Goal: Task Accomplishment & Management: Complete application form

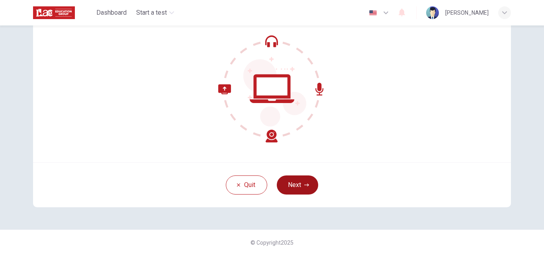
scroll to position [37, 0]
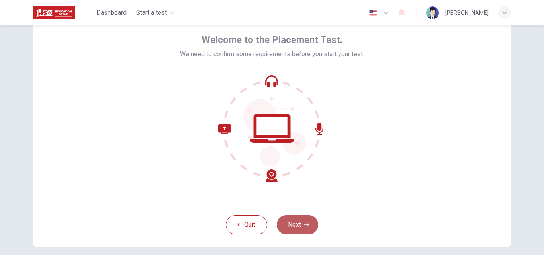
click at [304, 226] on icon "button" at bounding box center [306, 225] width 5 height 5
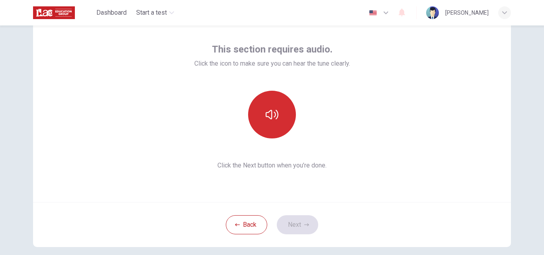
click at [269, 113] on icon "button" at bounding box center [272, 114] width 13 height 13
click at [269, 113] on icon "button" at bounding box center [272, 115] width 13 height 10
click at [279, 114] on button "button" at bounding box center [272, 115] width 48 height 48
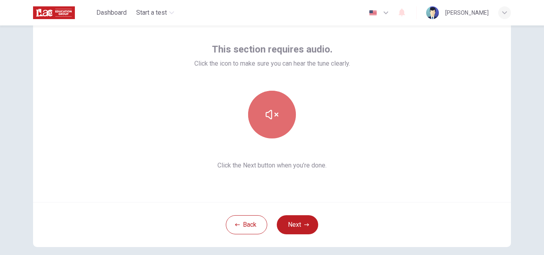
click at [279, 113] on button "button" at bounding box center [272, 115] width 48 height 48
click at [282, 111] on button "button" at bounding box center [272, 115] width 48 height 48
click at [281, 109] on button "button" at bounding box center [272, 115] width 48 height 48
click at [280, 109] on button "button" at bounding box center [272, 115] width 48 height 48
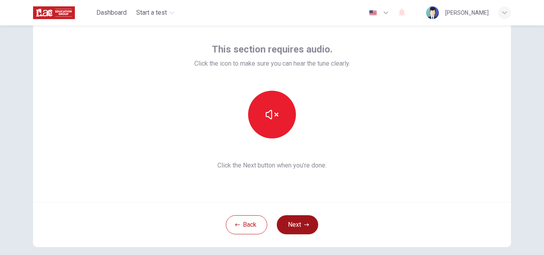
click at [305, 228] on button "Next" at bounding box center [297, 225] width 41 height 19
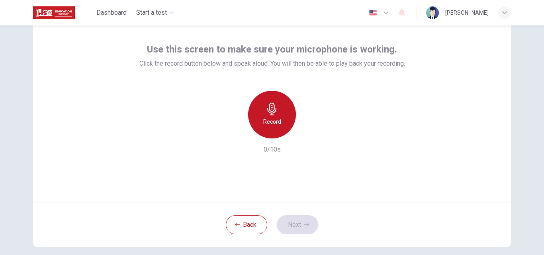
click at [273, 118] on h6 "Record" at bounding box center [272, 122] width 18 height 10
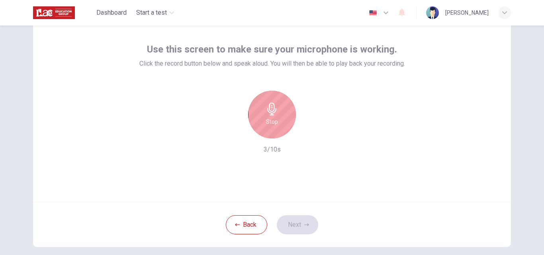
drag, startPoint x: 273, startPoint y: 116, endPoint x: 275, endPoint y: 121, distance: 5.9
click at [273, 115] on div "Stop" at bounding box center [272, 115] width 48 height 48
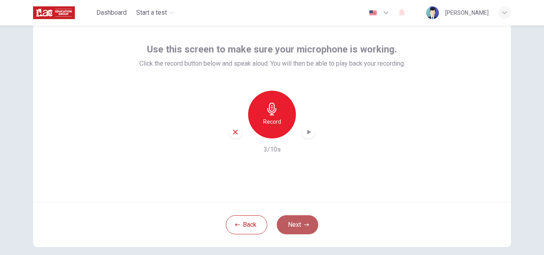
click at [303, 218] on button "Next" at bounding box center [297, 225] width 41 height 19
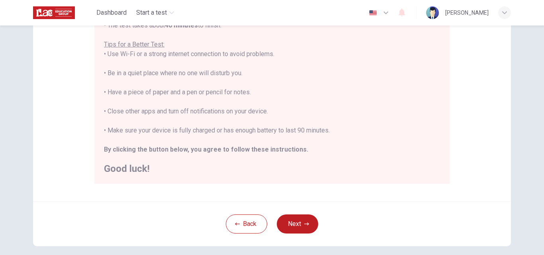
scroll to position [188, 0]
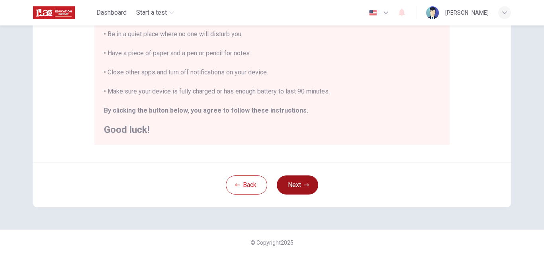
click at [289, 180] on button "Next" at bounding box center [297, 185] width 41 height 19
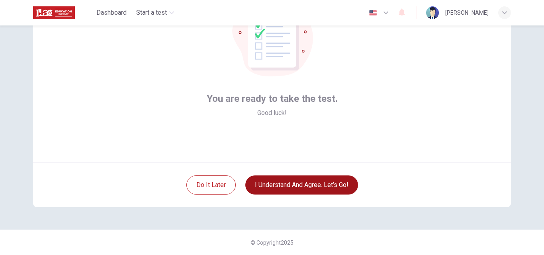
scroll to position [77, 0]
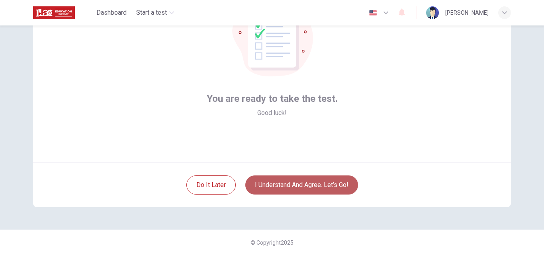
click at [295, 186] on button "I understand and agree. Let’s go!" at bounding box center [302, 185] width 113 height 19
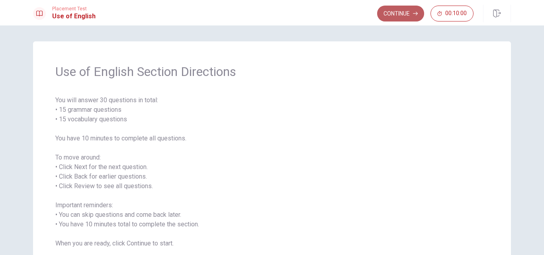
click at [397, 15] on button "Continue" at bounding box center [400, 14] width 47 height 16
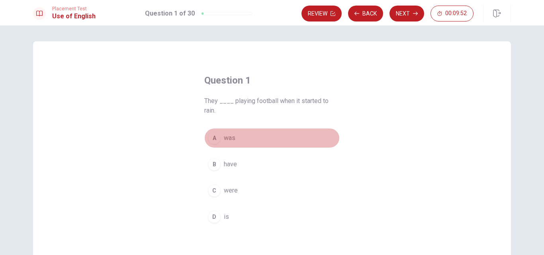
click at [229, 136] on span "was" at bounding box center [230, 139] width 12 height 10
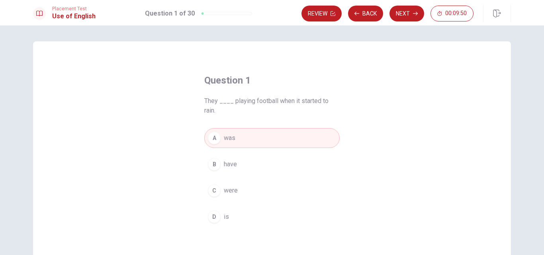
click at [235, 157] on button "B have" at bounding box center [272, 165] width 136 height 20
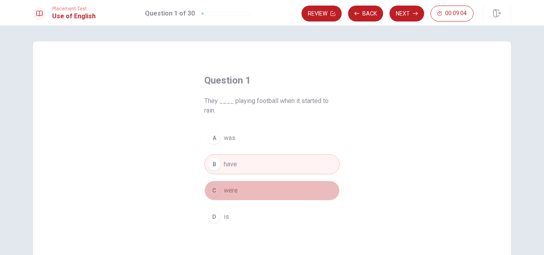
click at [236, 187] on span "were" at bounding box center [231, 191] width 14 height 10
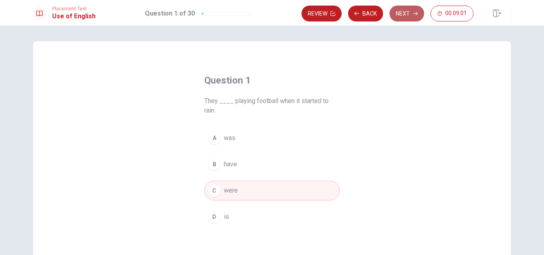
click at [413, 10] on button "Next" at bounding box center [407, 14] width 35 height 16
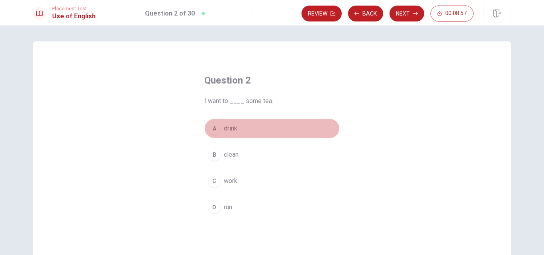
click at [224, 132] on span "drink" at bounding box center [231, 129] width 14 height 10
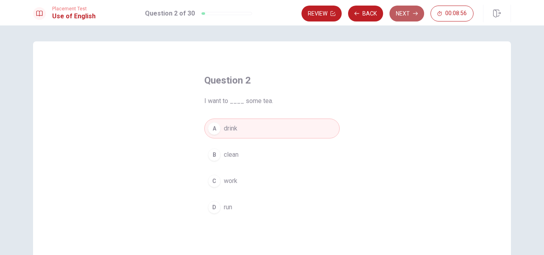
click at [410, 18] on button "Next" at bounding box center [407, 14] width 35 height 16
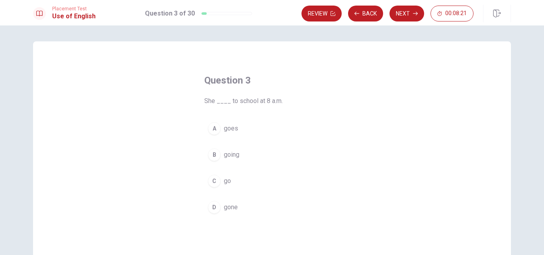
click at [214, 127] on div "A" at bounding box center [214, 128] width 13 height 13
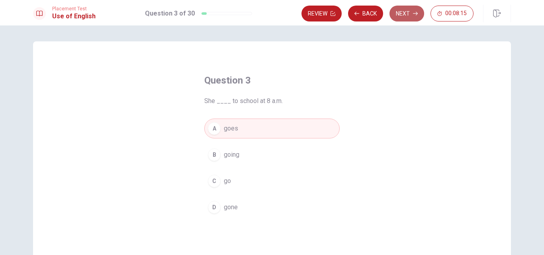
click at [410, 15] on button "Next" at bounding box center [407, 14] width 35 height 16
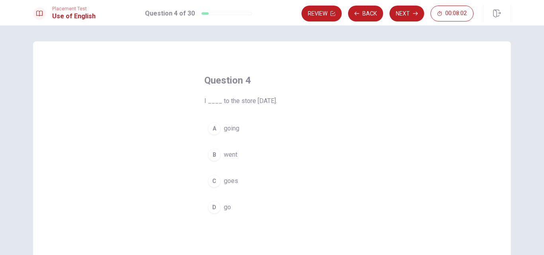
click at [234, 151] on span "went" at bounding box center [231, 155] width 14 height 10
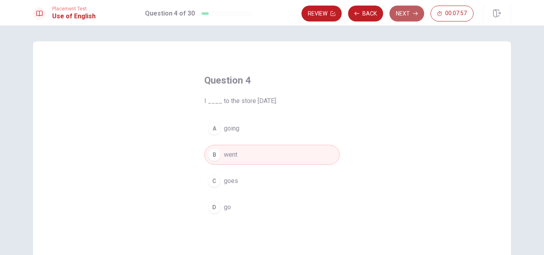
click at [419, 14] on button "Next" at bounding box center [407, 14] width 35 height 16
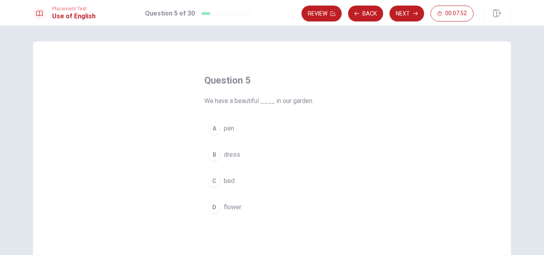
click at [230, 200] on button "D flower" at bounding box center [272, 208] width 136 height 20
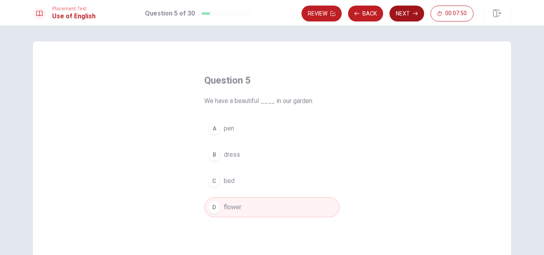
click at [412, 18] on button "Next" at bounding box center [407, 14] width 35 height 16
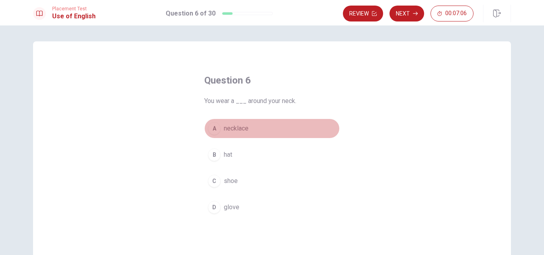
click at [216, 130] on div "A" at bounding box center [214, 128] width 13 height 13
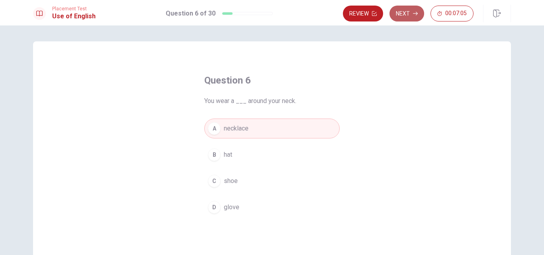
click at [410, 17] on button "Next" at bounding box center [407, 14] width 35 height 16
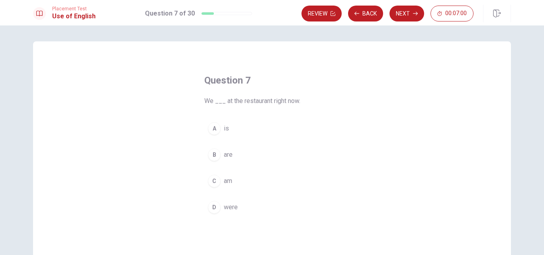
click at [225, 157] on span "are" at bounding box center [228, 155] width 9 height 10
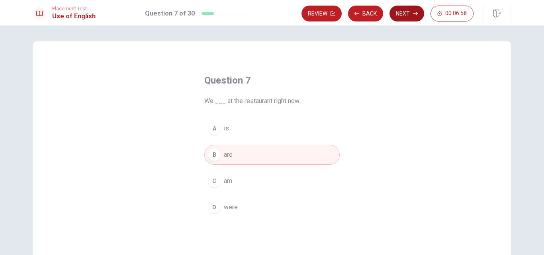
click at [408, 16] on button "Next" at bounding box center [407, 14] width 35 height 16
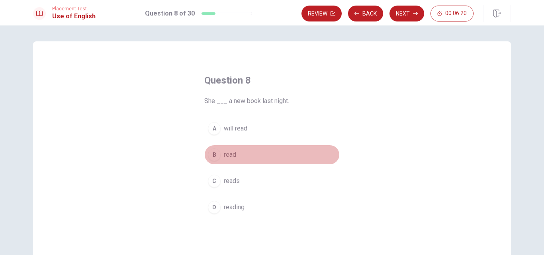
click at [234, 152] on span "read" at bounding box center [230, 155] width 12 height 10
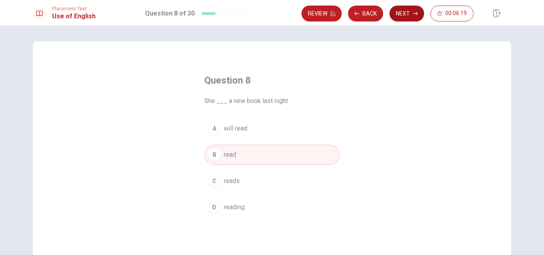
click at [403, 11] on button "Next" at bounding box center [407, 14] width 35 height 16
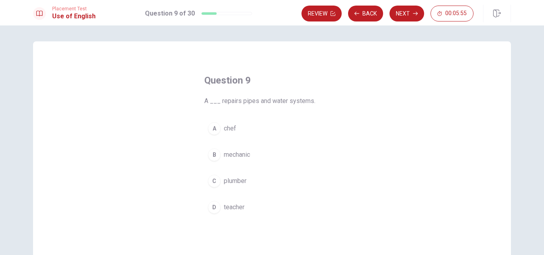
click at [211, 180] on div "C" at bounding box center [214, 181] width 13 height 13
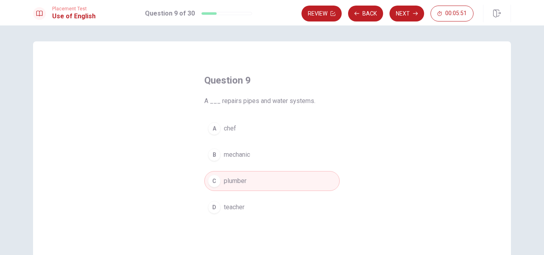
click at [405, 11] on button "Next" at bounding box center [407, 14] width 35 height 16
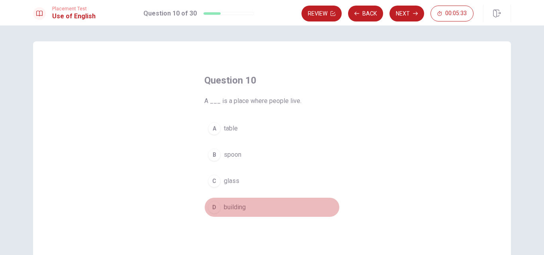
click at [231, 206] on span "building" at bounding box center [235, 208] width 22 height 10
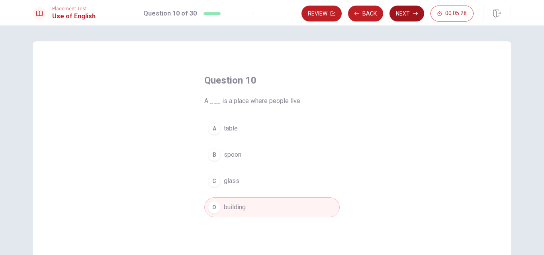
click at [414, 17] on button "Next" at bounding box center [407, 14] width 35 height 16
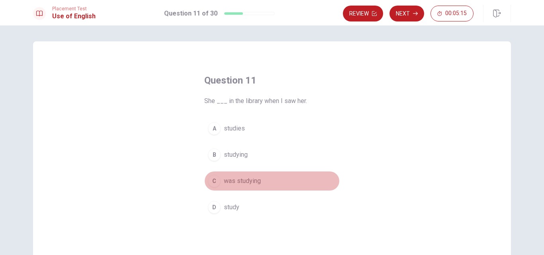
click at [242, 179] on span "was studying" at bounding box center [242, 182] width 37 height 10
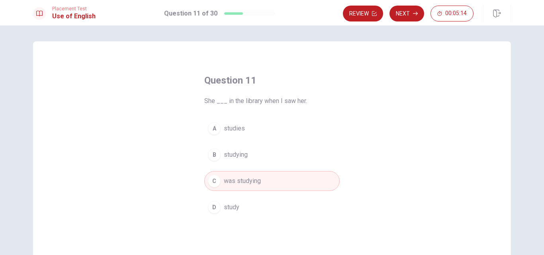
drag, startPoint x: 413, startPoint y: 6, endPoint x: 411, endPoint y: 11, distance: 5.2
click at [412, 10] on button "Next" at bounding box center [407, 14] width 35 height 16
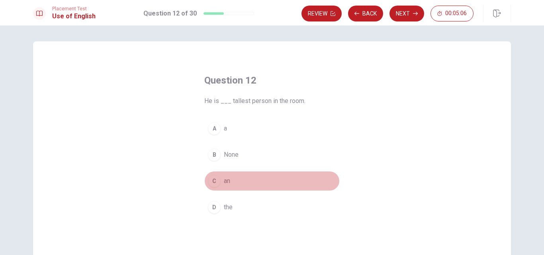
click at [229, 184] on button "C an" at bounding box center [272, 181] width 136 height 20
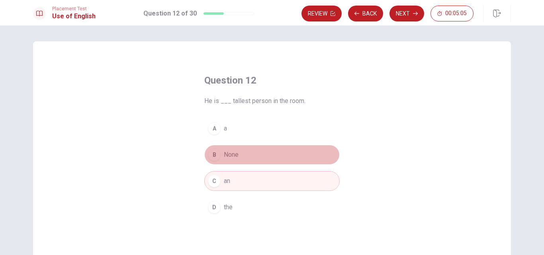
click at [240, 155] on button "B None" at bounding box center [272, 155] width 136 height 20
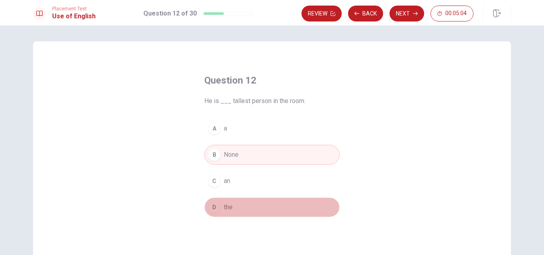
click at [227, 211] on span "the" at bounding box center [228, 208] width 9 height 10
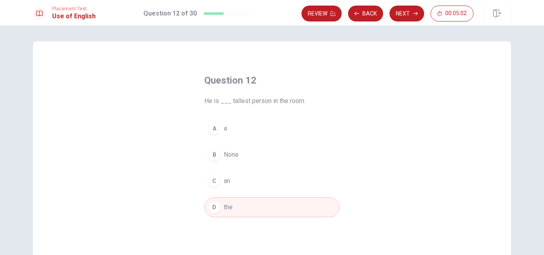
click at [229, 127] on button "A a" at bounding box center [272, 129] width 136 height 20
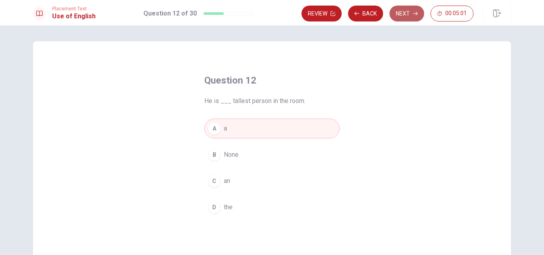
click at [408, 14] on button "Next" at bounding box center [407, 14] width 35 height 16
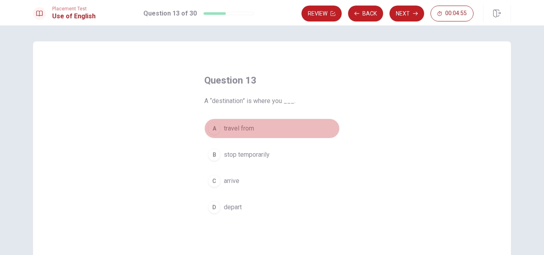
click at [243, 128] on span "travel from" at bounding box center [239, 129] width 30 height 10
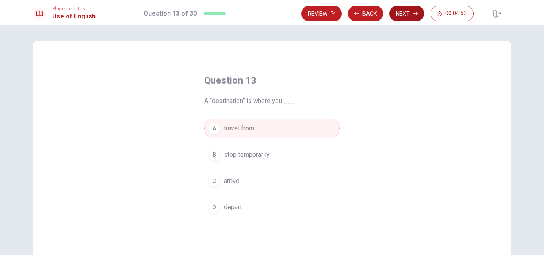
click at [400, 14] on button "Next" at bounding box center [407, 14] width 35 height 16
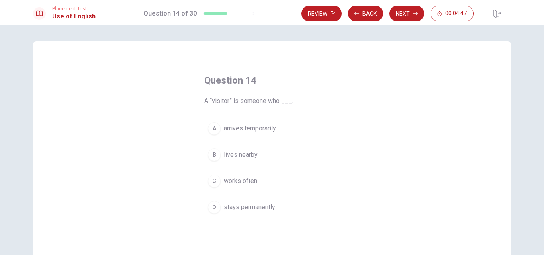
click at [262, 130] on span "arrives temporarily" at bounding box center [250, 129] width 52 height 10
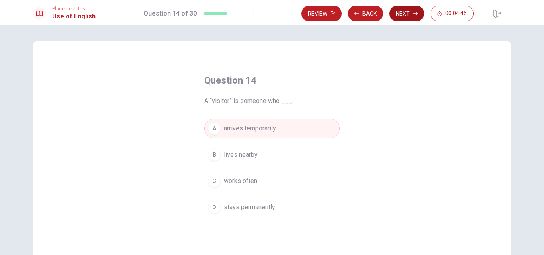
click at [414, 14] on icon "button" at bounding box center [415, 14] width 5 height 4
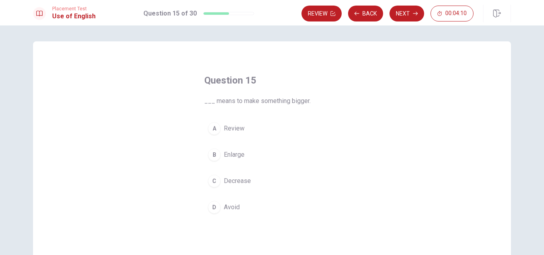
click at [215, 157] on div "B" at bounding box center [214, 155] width 13 height 13
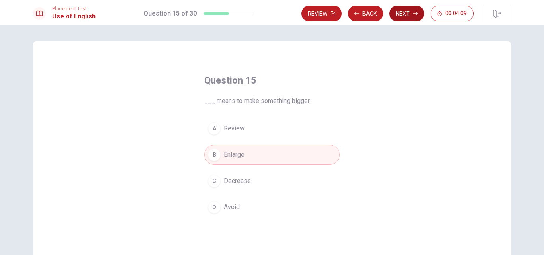
click at [411, 11] on button "Next" at bounding box center [407, 14] width 35 height 16
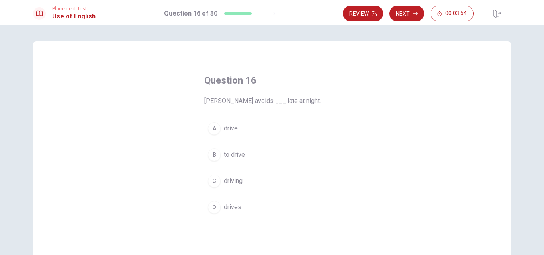
click at [229, 130] on span "drive" at bounding box center [231, 129] width 14 height 10
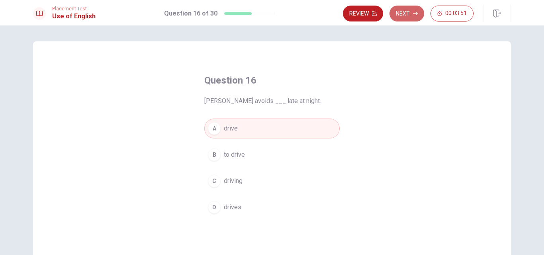
click at [415, 16] on button "Next" at bounding box center [407, 14] width 35 height 16
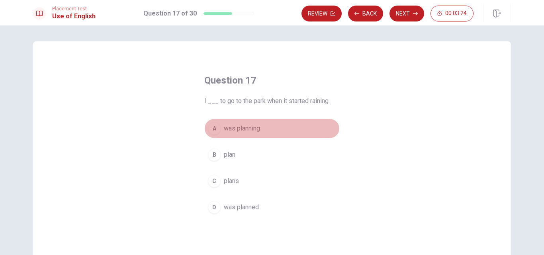
click at [236, 128] on span "was planning" at bounding box center [242, 129] width 36 height 10
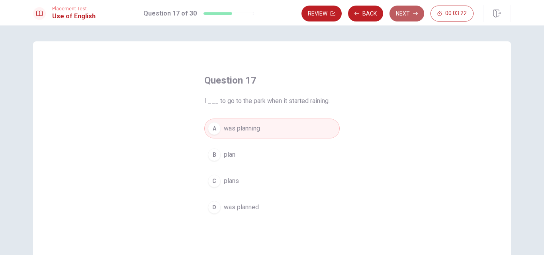
click at [404, 13] on button "Next" at bounding box center [407, 14] width 35 height 16
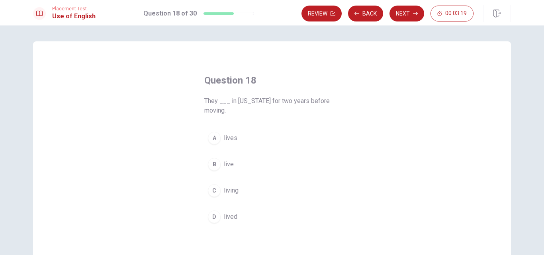
click at [239, 142] on button "A lives" at bounding box center [272, 138] width 136 height 20
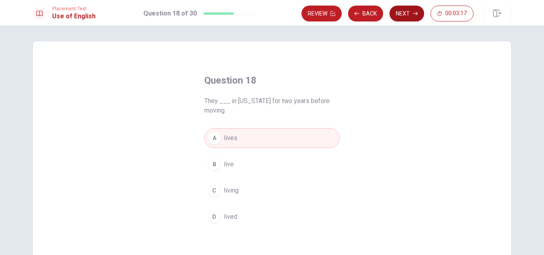
click at [420, 13] on button "Next" at bounding box center [407, 14] width 35 height 16
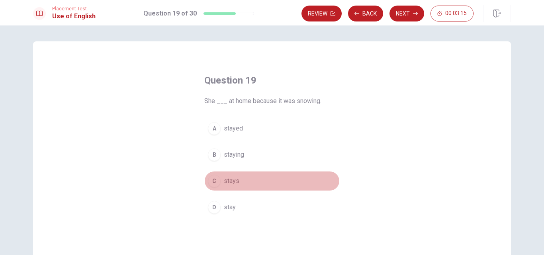
click at [236, 181] on span "stays" at bounding box center [232, 182] width 16 height 10
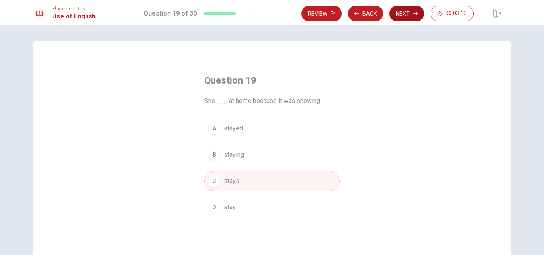
click at [418, 14] on button "Next" at bounding box center [407, 14] width 35 height 16
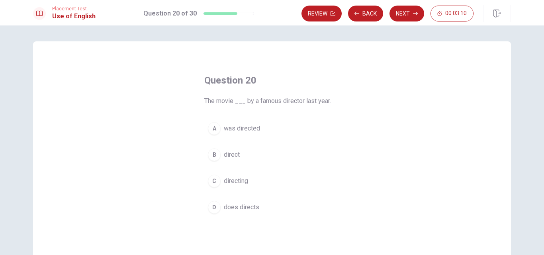
click at [235, 130] on span "was directed" at bounding box center [242, 129] width 36 height 10
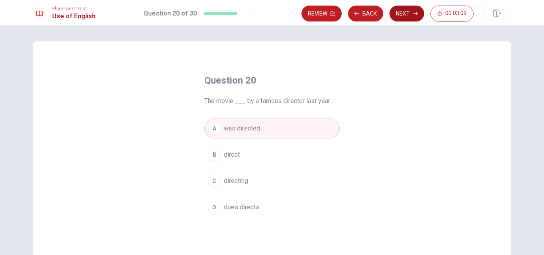
click at [413, 9] on button "Next" at bounding box center [407, 14] width 35 height 16
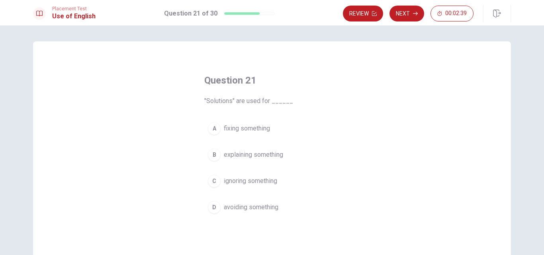
click at [263, 152] on span "explaining something" at bounding box center [253, 155] width 59 height 10
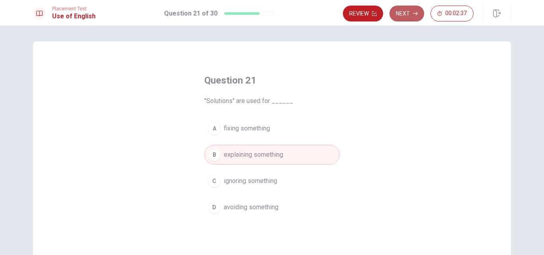
click at [410, 12] on button "Next" at bounding box center [407, 14] width 35 height 16
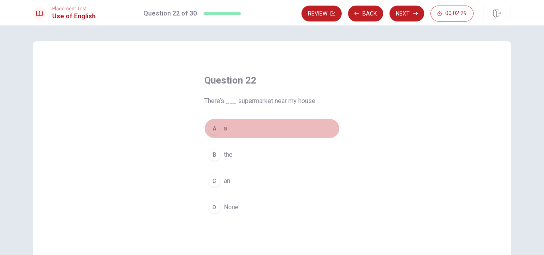
click at [224, 128] on span "a" at bounding box center [225, 129] width 3 height 10
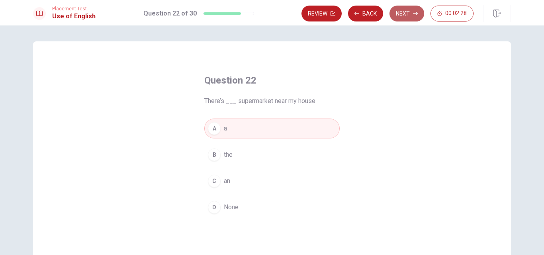
click at [397, 11] on button "Next" at bounding box center [407, 14] width 35 height 16
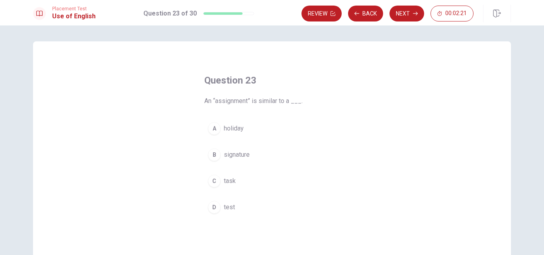
click at [241, 153] on span "signature" at bounding box center [237, 155] width 26 height 10
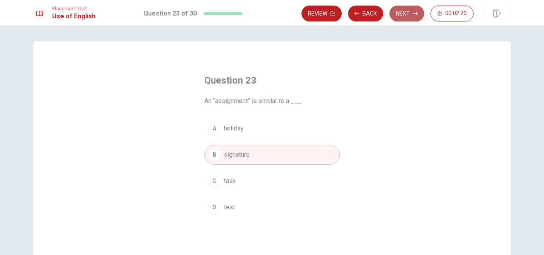
click at [415, 12] on icon "button" at bounding box center [415, 13] width 5 height 5
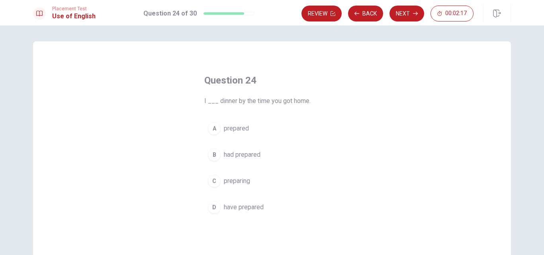
click at [240, 126] on span "prepared" at bounding box center [236, 129] width 25 height 10
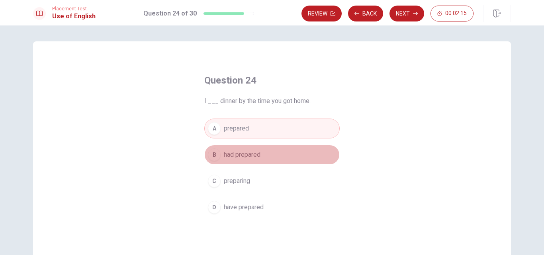
click at [239, 151] on span "had prepared" at bounding box center [242, 155] width 37 height 10
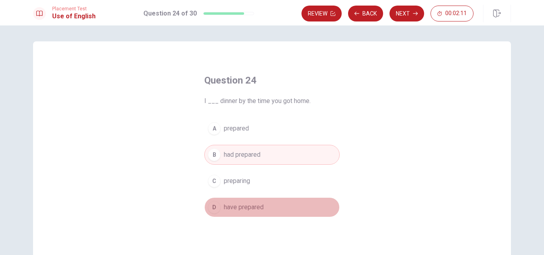
drag, startPoint x: 246, startPoint y: 207, endPoint x: 238, endPoint y: 212, distance: 8.6
click at [240, 210] on span "have prepared" at bounding box center [244, 208] width 40 height 10
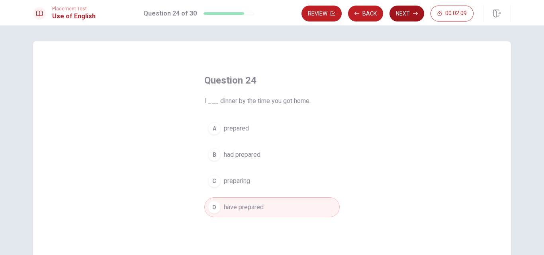
click at [409, 13] on button "Next" at bounding box center [407, 14] width 35 height 16
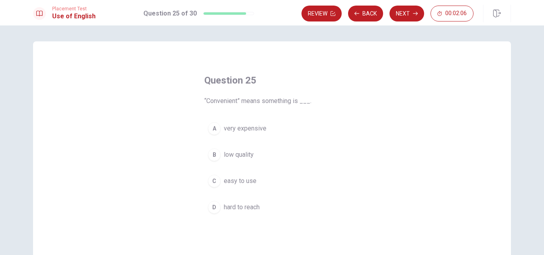
click at [234, 132] on span "very expensive" at bounding box center [245, 129] width 43 height 10
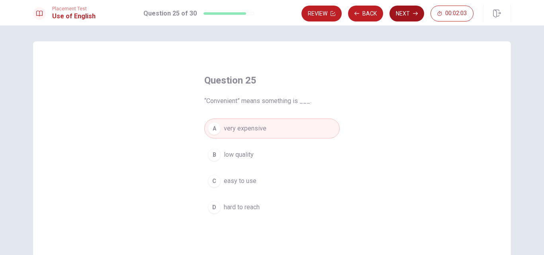
click at [407, 18] on button "Next" at bounding box center [407, 14] width 35 height 16
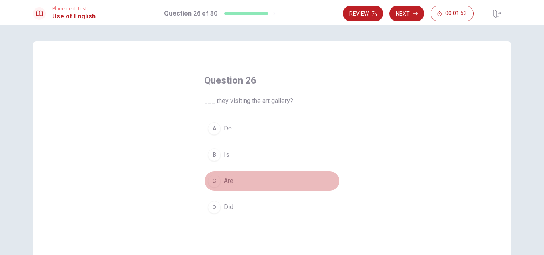
click at [227, 177] on span "Are" at bounding box center [229, 182] width 10 height 10
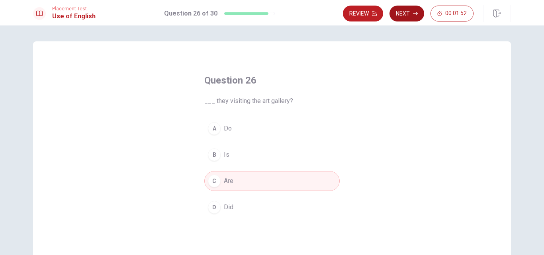
click at [409, 15] on button "Next" at bounding box center [407, 14] width 35 height 16
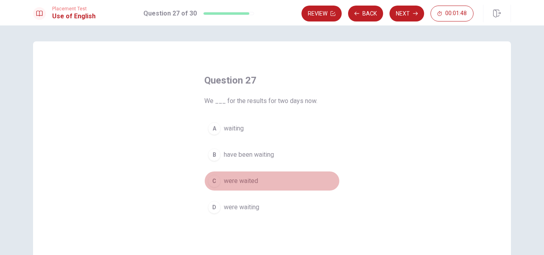
click at [240, 177] on span "were waited" at bounding box center [241, 182] width 34 height 10
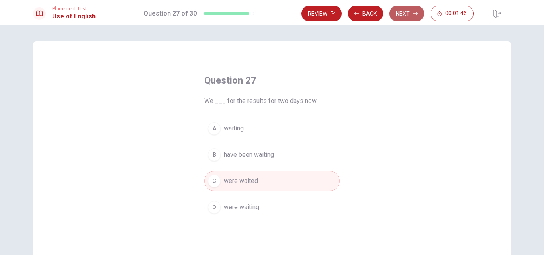
click at [415, 13] on icon "button" at bounding box center [415, 13] width 5 height 5
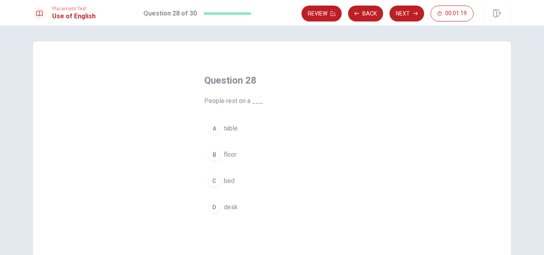
click at [217, 174] on button "C bed" at bounding box center [272, 181] width 136 height 20
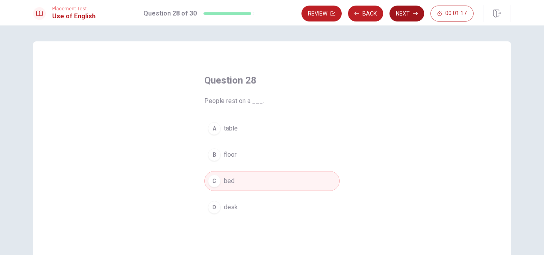
click at [412, 16] on button "Next" at bounding box center [407, 14] width 35 height 16
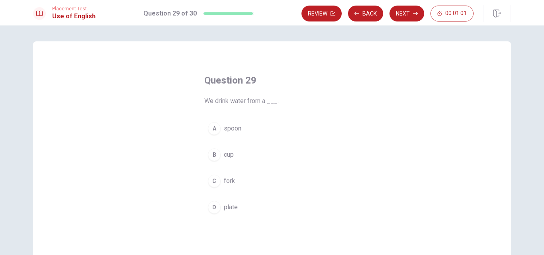
click at [230, 155] on span "cup" at bounding box center [229, 155] width 10 height 10
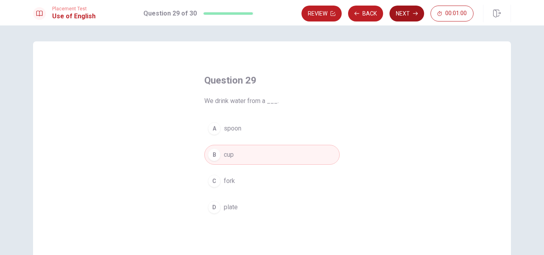
click at [410, 15] on button "Next" at bounding box center [407, 14] width 35 height 16
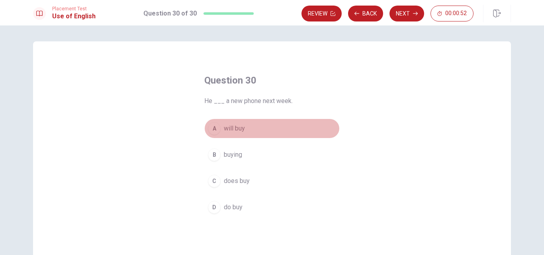
click at [246, 133] on button "A will buy" at bounding box center [272, 129] width 136 height 20
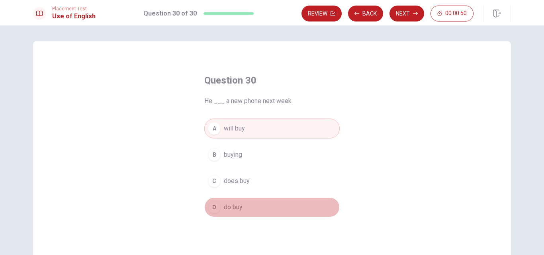
drag, startPoint x: 240, startPoint y: 208, endPoint x: 242, endPoint y: 204, distance: 5.2
click at [240, 208] on span "do buy" at bounding box center [233, 208] width 19 height 10
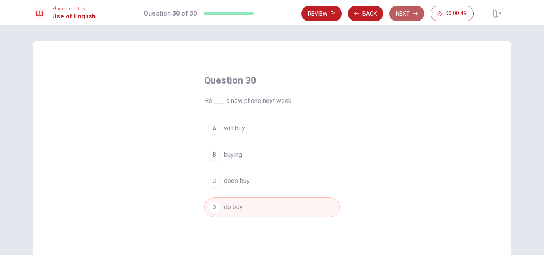
click at [403, 16] on button "Next" at bounding box center [407, 14] width 35 height 16
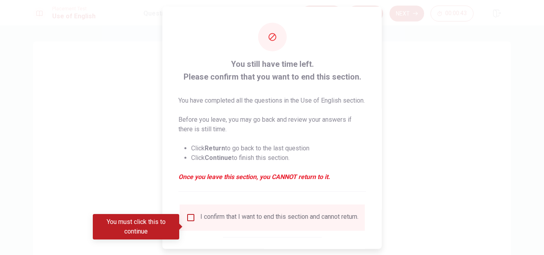
click at [195, 222] on div "I confirm that I want to end this section and cannot return." at bounding box center [272, 218] width 173 height 10
click at [191, 222] on input "You must click this to continue" at bounding box center [191, 218] width 10 height 10
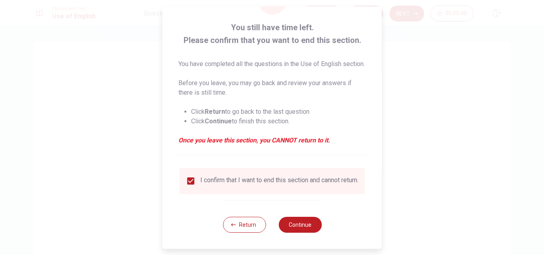
scroll to position [51, 0]
click at [302, 226] on button "Continue" at bounding box center [300, 225] width 43 height 16
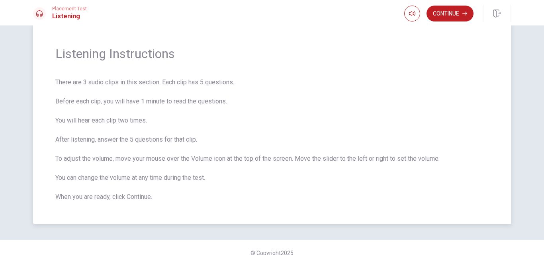
scroll to position [0, 0]
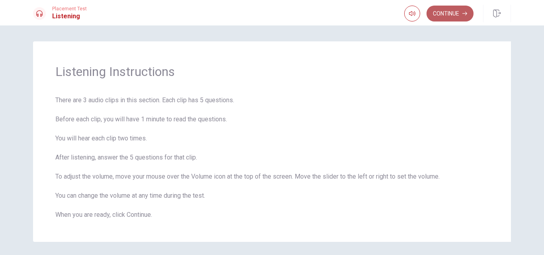
click at [451, 12] on button "Continue" at bounding box center [450, 14] width 47 height 16
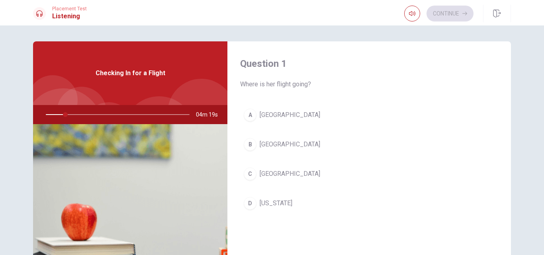
drag, startPoint x: 61, startPoint y: 112, endPoint x: 85, endPoint y: 120, distance: 25.6
click at [85, 120] on div at bounding box center [116, 114] width 160 height 19
drag, startPoint x: 66, startPoint y: 116, endPoint x: 93, endPoint y: 114, distance: 27.1
click at [93, 114] on div at bounding box center [116, 114] width 160 height 19
click at [92, 114] on div at bounding box center [116, 114] width 160 height 19
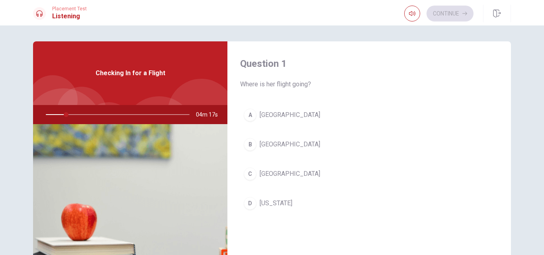
click at [61, 112] on div at bounding box center [116, 114] width 160 height 19
click at [62, 112] on div at bounding box center [116, 114] width 160 height 19
click at [411, 7] on button "button" at bounding box center [413, 14] width 16 height 16
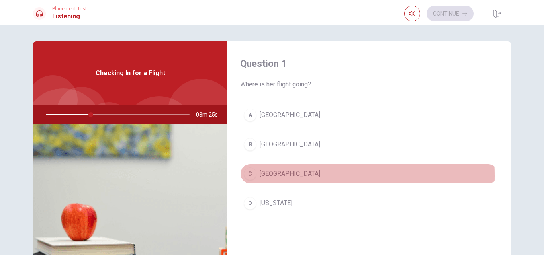
click at [272, 176] on span "[GEOGRAPHIC_DATA]" at bounding box center [290, 174] width 61 height 10
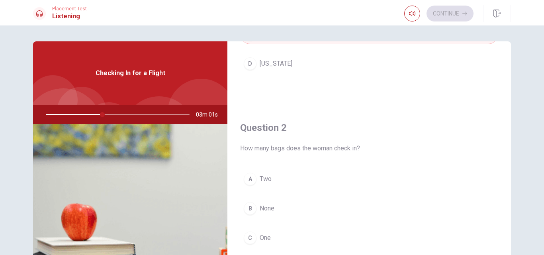
scroll to position [199, 0]
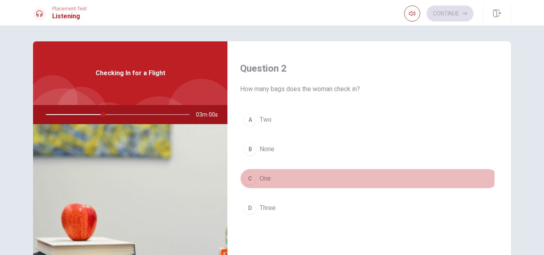
click at [265, 175] on span "One" at bounding box center [265, 179] width 11 height 10
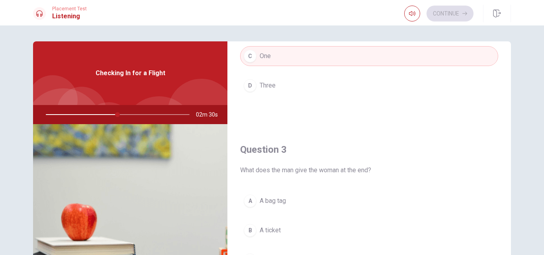
scroll to position [438, 0]
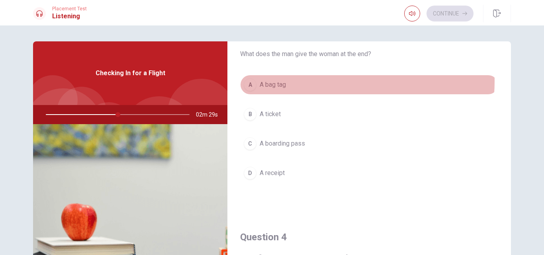
click at [316, 81] on button "A A bag tag" at bounding box center [369, 85] width 258 height 20
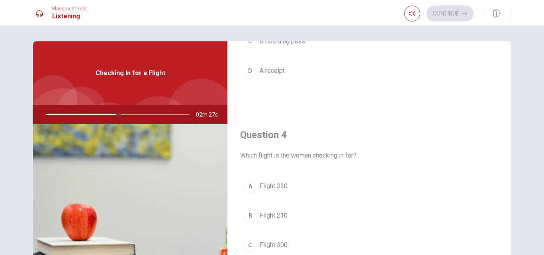
scroll to position [558, 0]
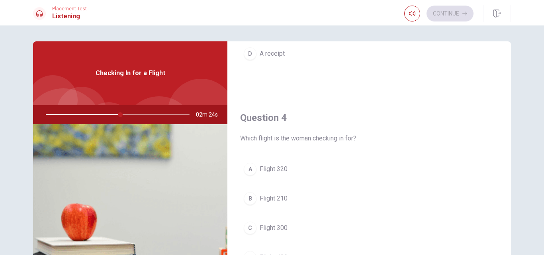
drag, startPoint x: 115, startPoint y: 116, endPoint x: 133, endPoint y: 114, distance: 18.0
click at [121, 115] on div at bounding box center [116, 114] width 160 height 19
click at [131, 114] on div at bounding box center [116, 114] width 160 height 19
click at [133, 114] on div at bounding box center [116, 114] width 160 height 19
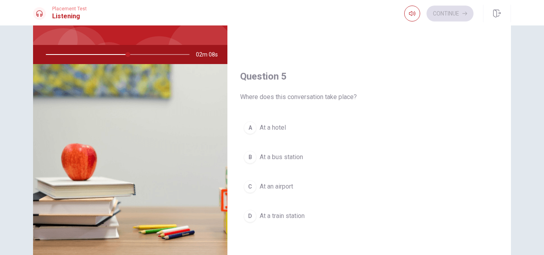
scroll to position [80, 0]
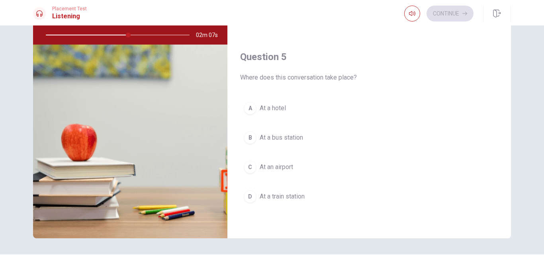
click at [277, 167] on span "At an airport" at bounding box center [276, 168] width 33 height 10
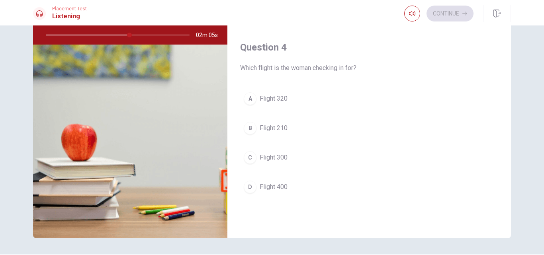
scroll to position [544, 0]
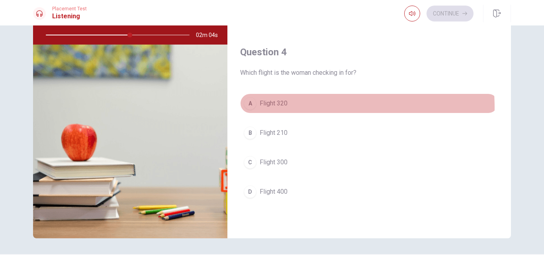
click at [299, 108] on button "A Flight 320" at bounding box center [369, 104] width 258 height 20
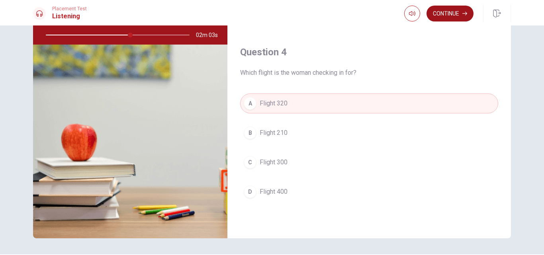
click at [458, 12] on button "Continue" at bounding box center [450, 14] width 47 height 16
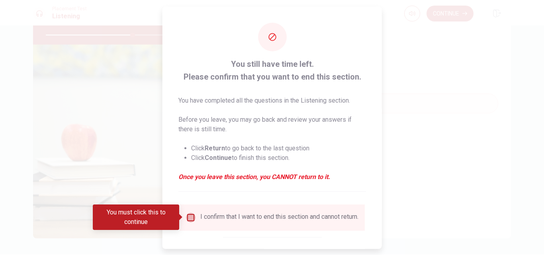
click at [191, 219] on input "You must click this to continue" at bounding box center [191, 218] width 10 height 10
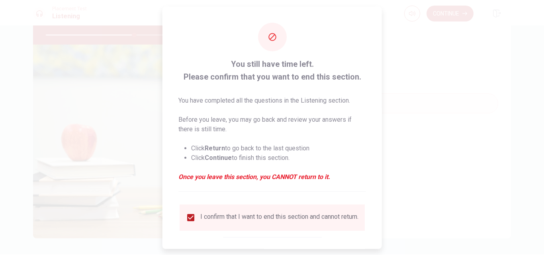
scroll to position [42, 0]
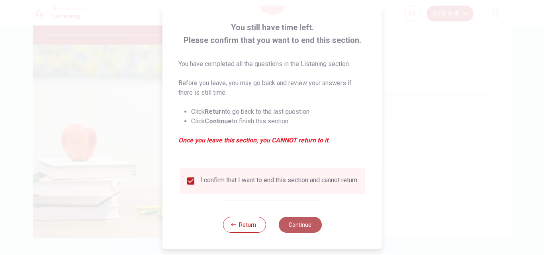
click at [304, 226] on button "Continue" at bounding box center [300, 225] width 43 height 16
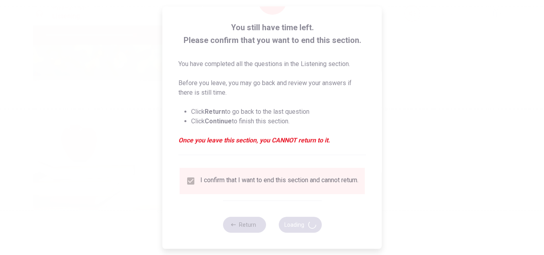
type input "62"
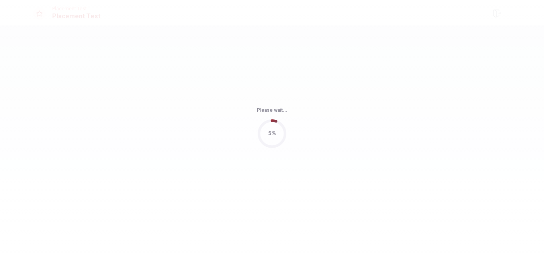
scroll to position [0, 0]
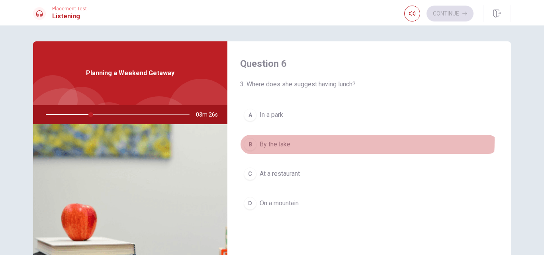
click at [284, 141] on span "By the lake" at bounding box center [275, 145] width 31 height 10
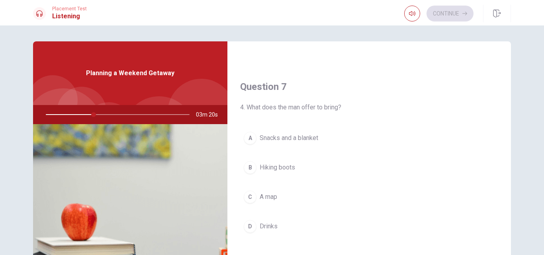
scroll to position [199, 0]
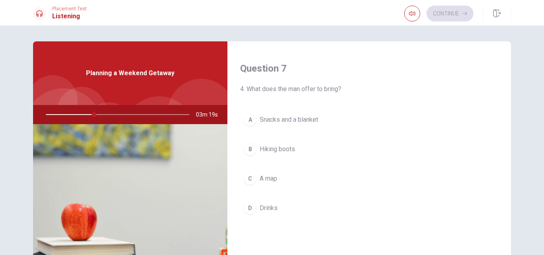
click at [286, 148] on span "Hiking boots" at bounding box center [277, 150] width 35 height 10
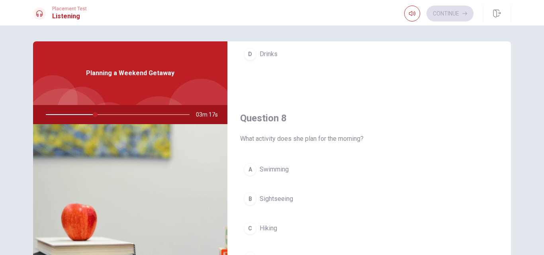
scroll to position [399, 0]
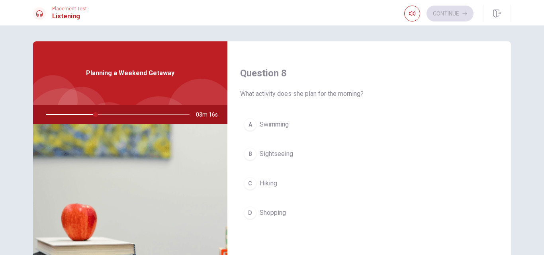
click at [276, 182] on button "C Hiking" at bounding box center [369, 184] width 258 height 20
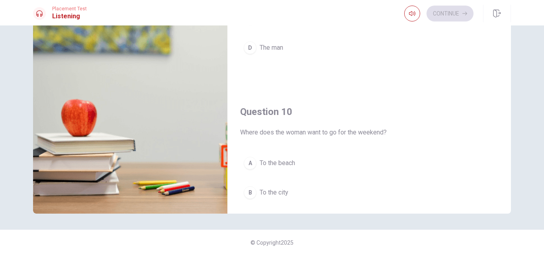
scroll to position [743, 0]
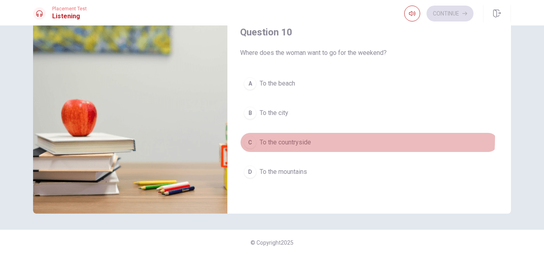
click at [322, 138] on button "C To the countryside" at bounding box center [369, 143] width 258 height 20
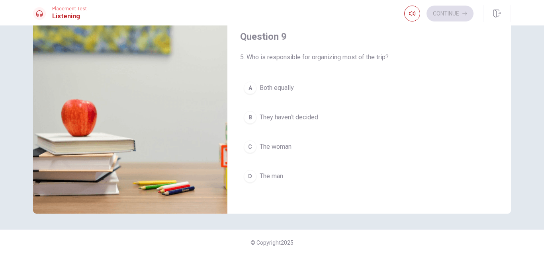
scroll to position [558, 0]
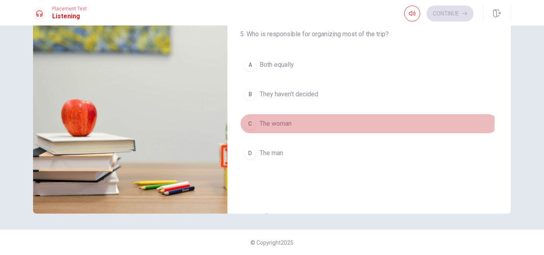
click at [289, 121] on span "The woman" at bounding box center [276, 124] width 32 height 10
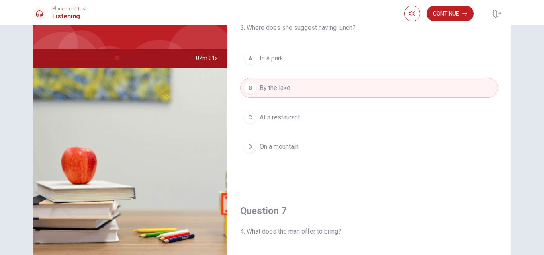
scroll to position [0, 0]
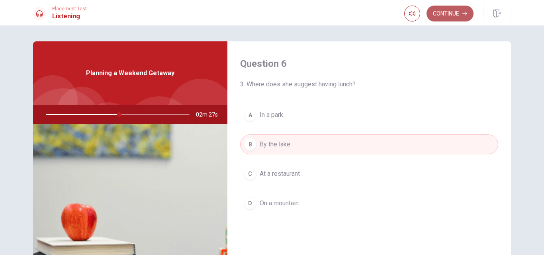
click at [457, 19] on button "Continue" at bounding box center [450, 14] width 47 height 16
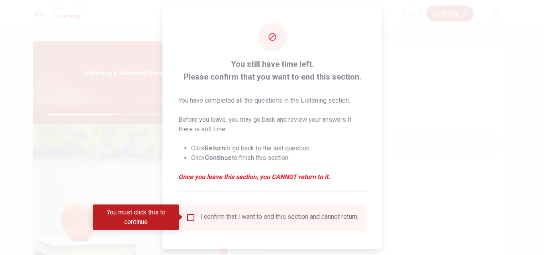
click at [197, 218] on div "I confirm that I want to end this section and cannot return." at bounding box center [272, 218] width 173 height 10
click at [193, 214] on div "I confirm that I want to end this section and cannot return." at bounding box center [272, 217] width 185 height 26
click at [190, 216] on input "You must click this to continue" at bounding box center [191, 218] width 10 height 10
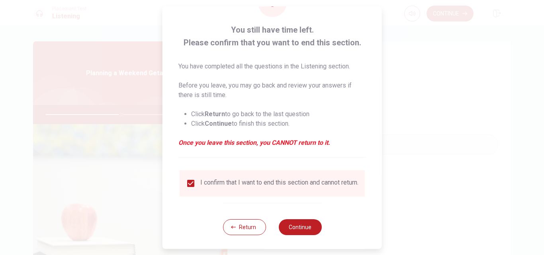
scroll to position [42, 0]
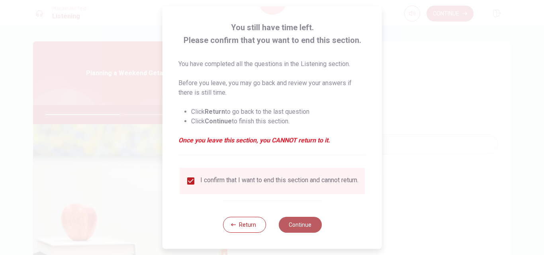
click at [310, 228] on button "Continue" at bounding box center [300, 225] width 43 height 16
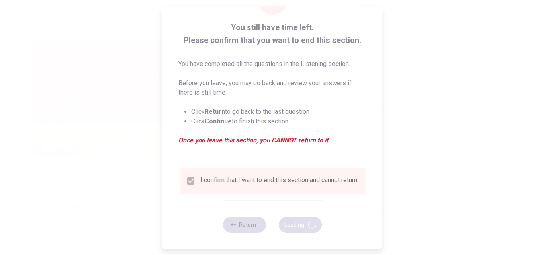
type input "53"
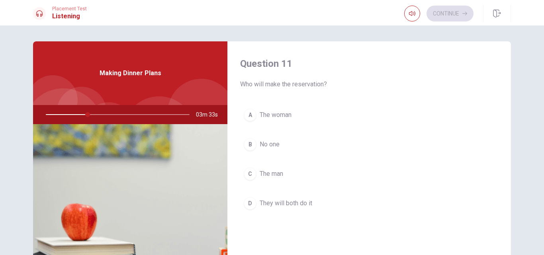
scroll to position [40, 0]
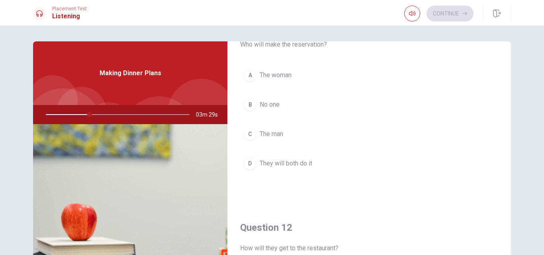
click at [262, 133] on span "The man" at bounding box center [272, 135] width 24 height 10
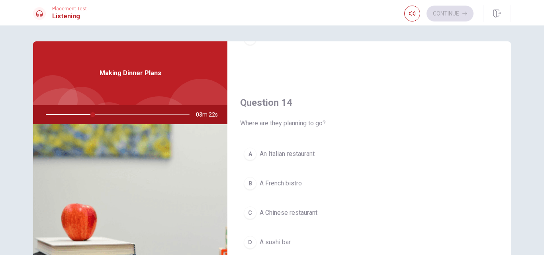
scroll to position [598, 0]
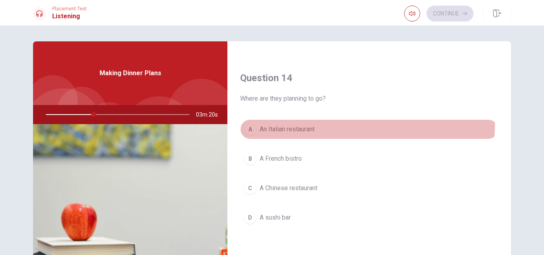
click at [305, 122] on button "A An Italian restaurant" at bounding box center [369, 130] width 258 height 20
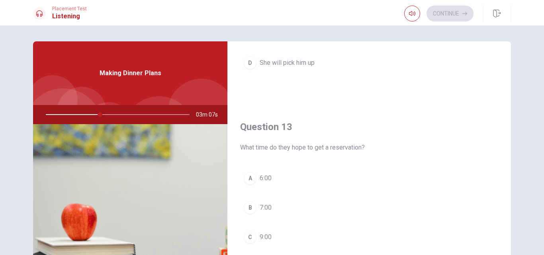
scroll to position [385, 0]
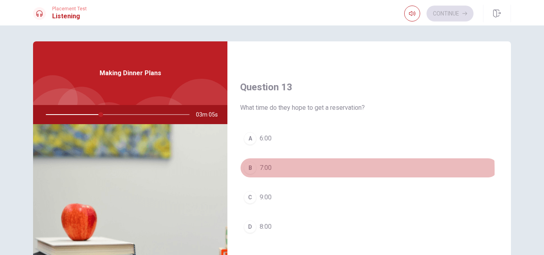
click at [269, 170] on span "7:00" at bounding box center [266, 168] width 12 height 10
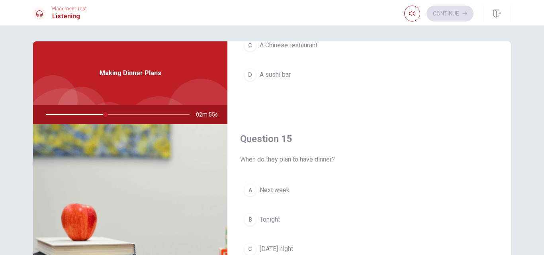
scroll to position [743, 0]
click at [273, 219] on span "Tonight" at bounding box center [270, 218] width 20 height 10
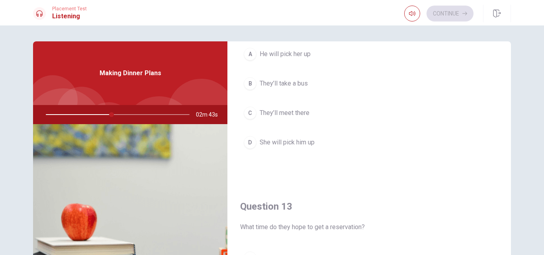
scroll to position [225, 0]
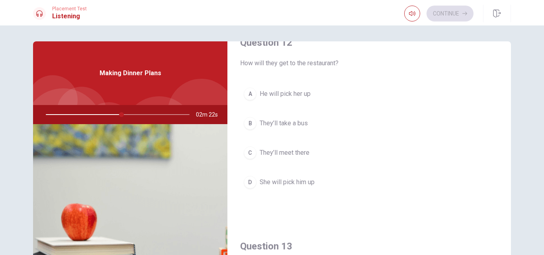
click at [281, 147] on button "C They’ll meet there" at bounding box center [369, 153] width 258 height 20
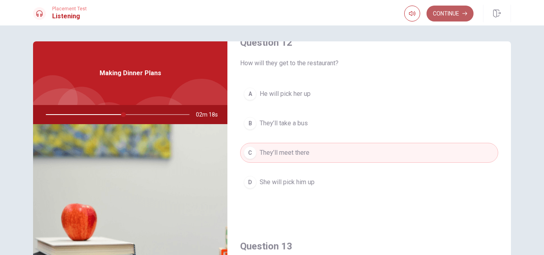
click at [460, 16] on button "Continue" at bounding box center [450, 14] width 47 height 16
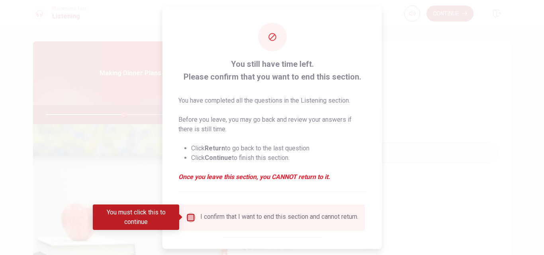
click at [187, 221] on input "You must click this to continue" at bounding box center [191, 218] width 10 height 10
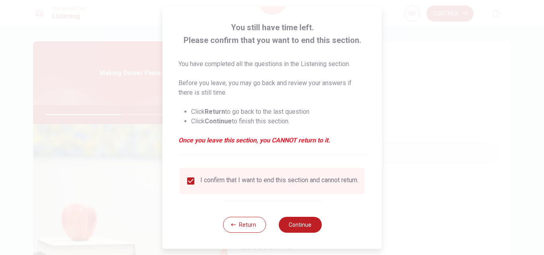
scroll to position [42, 0]
click at [304, 227] on button "Continue" at bounding box center [300, 225] width 43 height 16
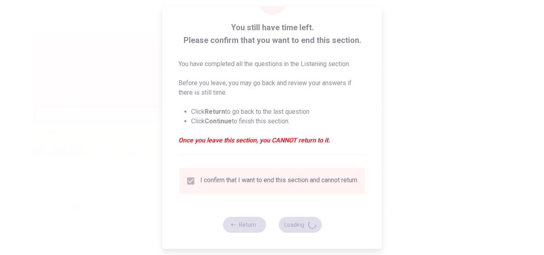
type input "56"
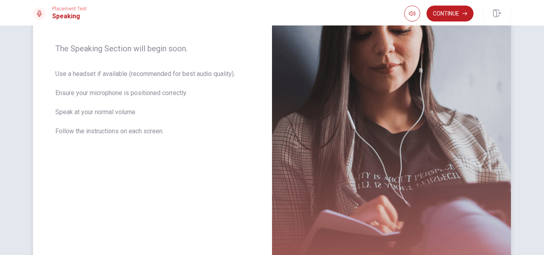
scroll to position [40, 0]
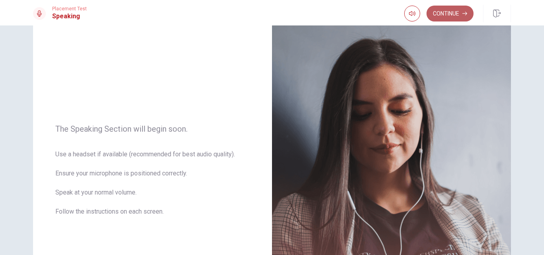
click at [454, 15] on button "Continue" at bounding box center [450, 14] width 47 height 16
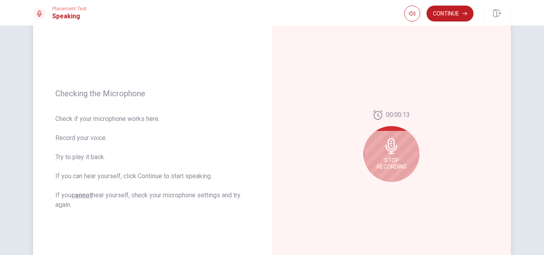
scroll to position [80, 0]
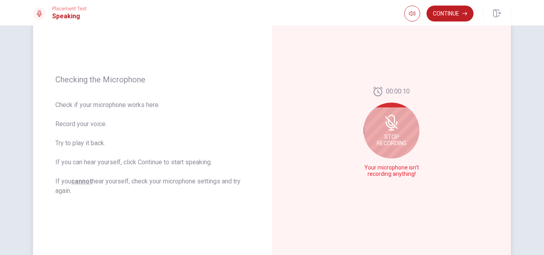
click at [399, 132] on div "Stop Recording" at bounding box center [392, 131] width 56 height 56
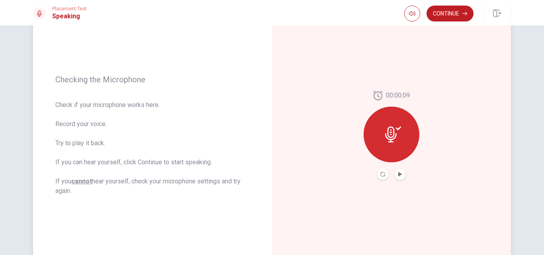
click at [400, 139] on div at bounding box center [392, 135] width 56 height 56
click at [393, 136] on icon at bounding box center [393, 135] width 16 height 16
click at [380, 170] on button "Record Again" at bounding box center [382, 174] width 11 height 11
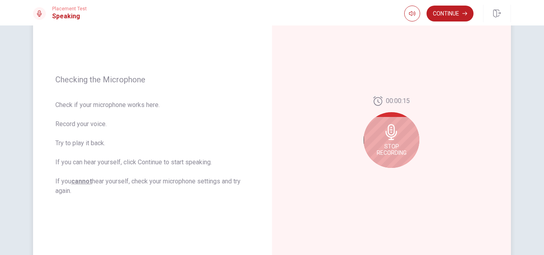
click at [395, 141] on div "Stop Recording" at bounding box center [392, 140] width 56 height 56
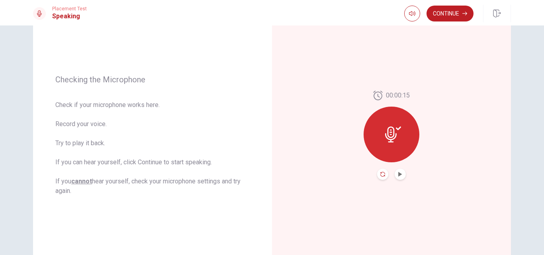
click at [381, 172] on icon "Record Again" at bounding box center [383, 174] width 5 height 5
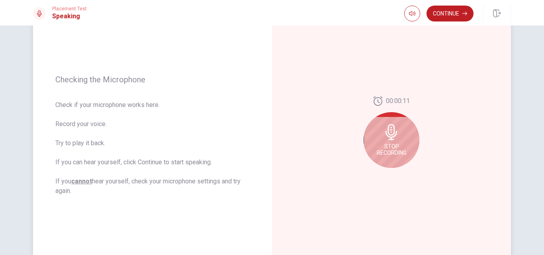
click at [388, 129] on icon at bounding box center [392, 132] width 16 height 16
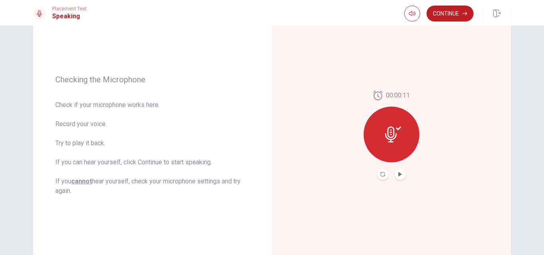
click at [403, 177] on div "00:00:11" at bounding box center [392, 135] width 56 height 89
click at [402, 177] on button "Play Audio" at bounding box center [400, 174] width 11 height 11
click at [446, 11] on button "Continue" at bounding box center [450, 14] width 47 height 16
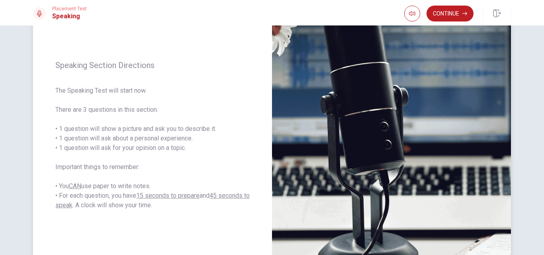
scroll to position [40, 0]
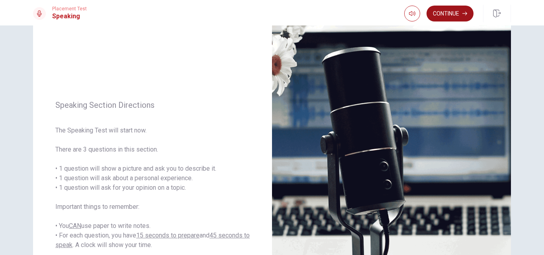
click at [462, 13] on button "Continue" at bounding box center [450, 14] width 47 height 16
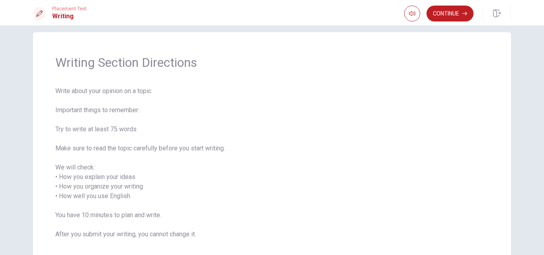
scroll to position [0, 0]
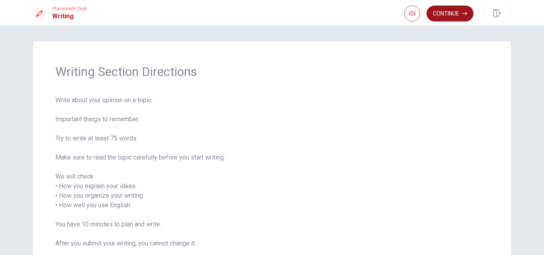
click at [453, 9] on button "Continue" at bounding box center [450, 14] width 47 height 16
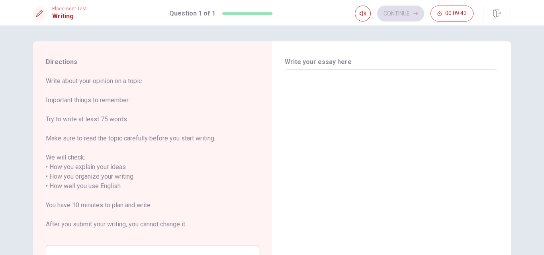
click at [292, 82] on textarea at bounding box center [392, 186] width 202 height 221
type textarea "i"
type textarea "x"
type textarea "in"
type textarea "x"
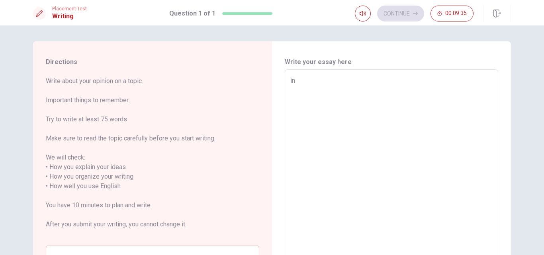
type textarea "i"
type textarea "x"
type textarea "I"
type textarea "x"
type textarea "In"
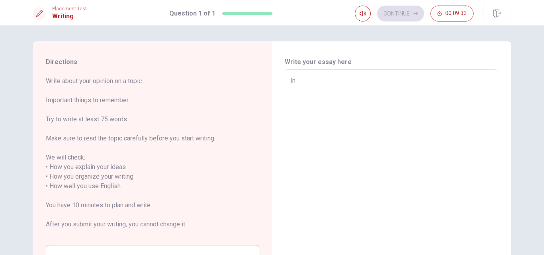
type textarea "x"
type textarea "In"
type textarea "x"
type textarea "In m"
type textarea "x"
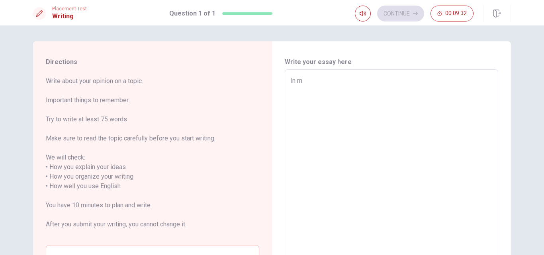
type textarea "In m"
type textarea "x"
type textarea "In m o"
type textarea "x"
type textarea "In m op"
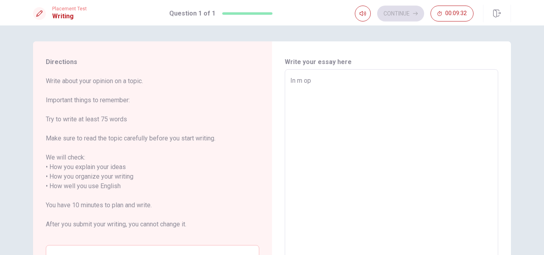
type textarea "x"
type textarea "In m opi"
type textarea "x"
type textarea "In m opin"
type textarea "x"
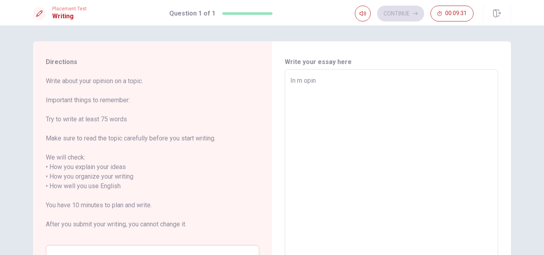
type textarea "In m opini"
type textarea "x"
type textarea "In m opinio"
type textarea "x"
type textarea "In m opinion"
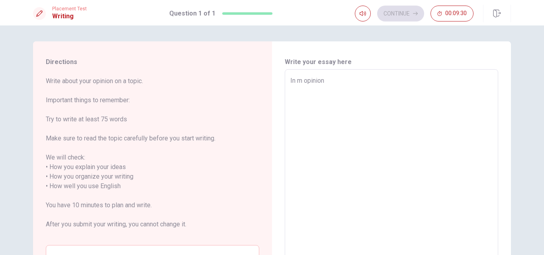
type textarea "x"
type textarea "In m opinion"
type textarea "x"
type textarea "In m opinion s"
type textarea "x"
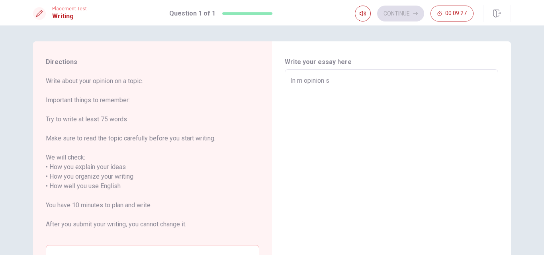
type textarea "In m opinion so"
type textarea "x"
type textarea "In m opinion soc"
type textarea "x"
type textarea "In m opinion soci"
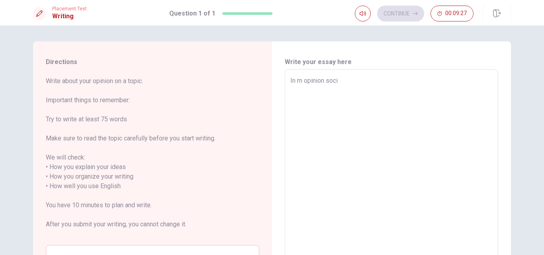
type textarea "x"
type textarea "In m opinion [PERSON_NAME]"
type textarea "x"
type textarea "In m opinion social"
type textarea "x"
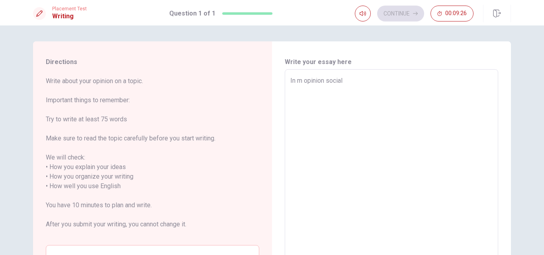
type textarea "In m opinion social"
type textarea "x"
type textarea "In m opinion social m"
type textarea "x"
type textarea "In m opinion social me"
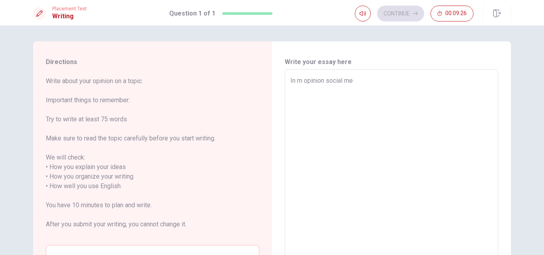
type textarea "x"
type textarea "In m opinion social med"
type textarea "x"
type textarea "In m opinion social medi"
type textarea "x"
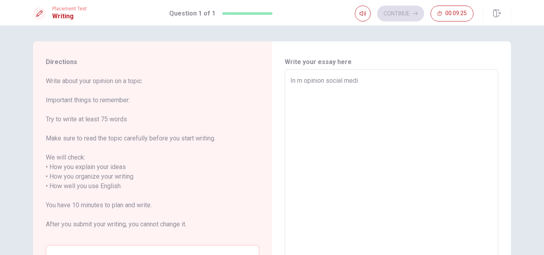
type textarea "In m opinion social media"
type textarea "x"
type textarea "In m opinion social media"
type textarea "x"
type textarea "In m opinion social media h"
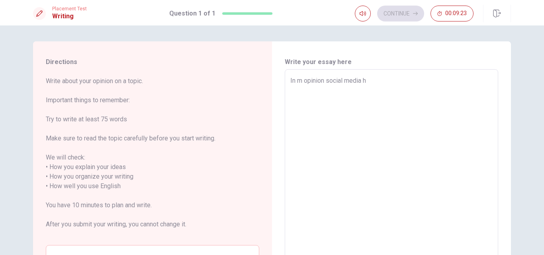
type textarea "x"
type textarea "In m opinion social media ha"
type textarea "x"
type textarea "In m opinion social media has"
type textarea "x"
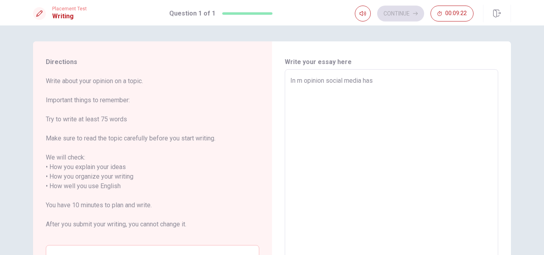
type textarea "In m opinion social media has"
type textarea "x"
type textarea "In m opinion social media has a"
type textarea "x"
type textarea "In m opinion social media has a"
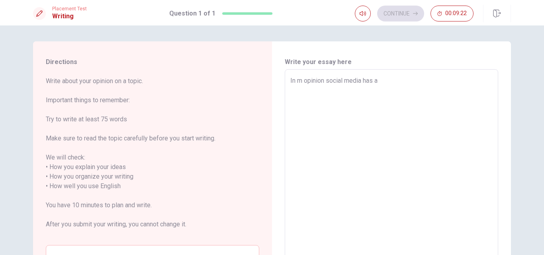
type textarea "x"
type textarea "In m opinion social media has a m"
type textarea "x"
type textarea "In m opinion social media has a mi"
type textarea "x"
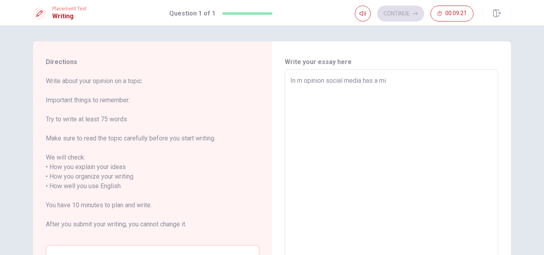
type textarea "In m opinion social media has a mix"
type textarea "x"
type textarea "In m opinion social media has a mixe"
type textarea "x"
type textarea "In m opinion social media has a mixed"
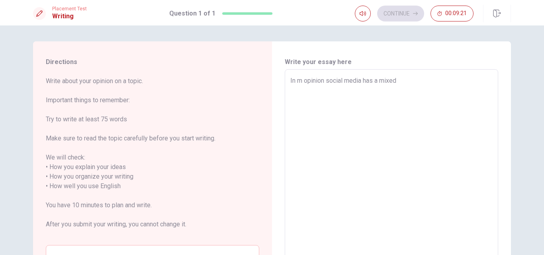
type textarea "x"
type textarea "In m opinion social media has a mixed"
type textarea "x"
type textarea "In m opinion social media has a mixed i"
type textarea "x"
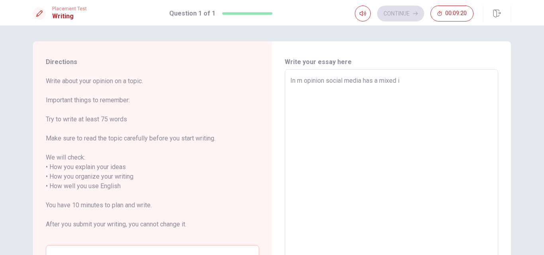
type textarea "In m opinion social media has a mixed im"
type textarea "x"
type textarea "In m opinion social media has a mixed imp"
type textarea "x"
type textarea "In m opinion social media has a mixed impa"
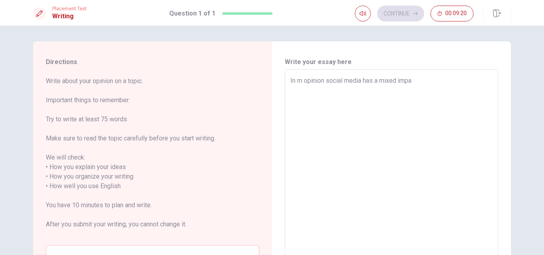
type textarea "x"
type textarea "In m opinion social media has a mixed impac"
type textarea "x"
type textarea "In m opinion social media has a mixed impact"
type textarea "x"
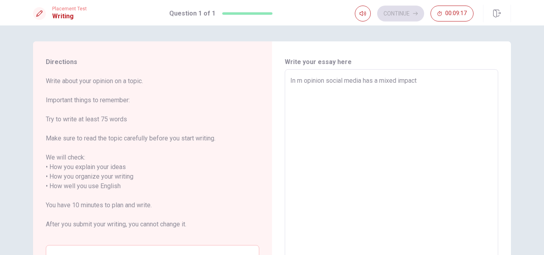
type textarea "In m opinion social media has a mixed impact"
type textarea "x"
type textarea "In m opinion social media has a mixed impact o"
type textarea "x"
type textarea "In m opinion social media has a mixed impact on"
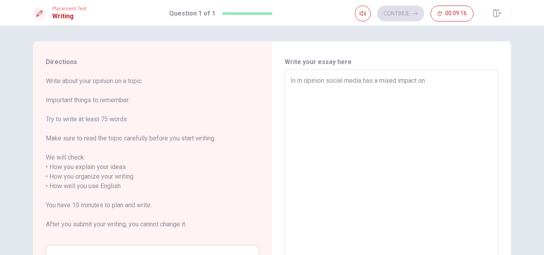
type textarea "x"
type textarea "In m opinion social media has a mixed impact on"
type textarea "x"
type textarea "In m opinion social media has a mixed impact on s"
type textarea "x"
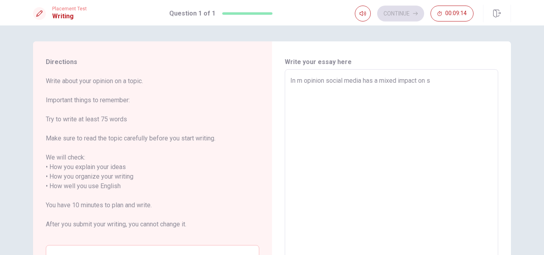
type textarea "In m opinion social media has a mixed impact on so"
type textarea "x"
type textarea "In m opinion social media has a mixed impact on soc"
type textarea "x"
type textarea "In m opinion social media has a mixed impact on soci"
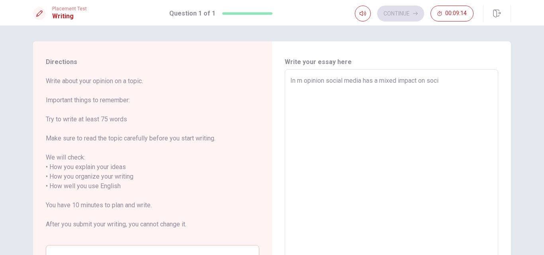
type textarea "x"
type textarea "In m opinion social media has a mixed impact on socie"
type textarea "x"
type textarea "In m opinion social media has a mixed impact on societ"
type textarea "x"
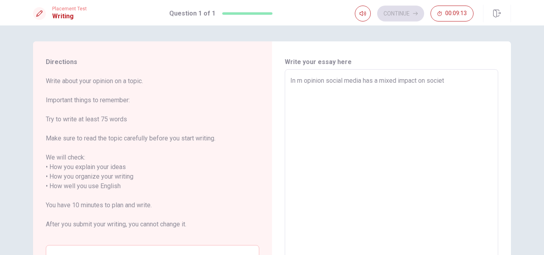
type textarea "In m opinion social media has a mixed impact on society"
type textarea "x"
type textarea "In m opinion social media has a mixed impact on society"
type textarea "x"
type textarea "In m opinion social media has a mixed impact on society a"
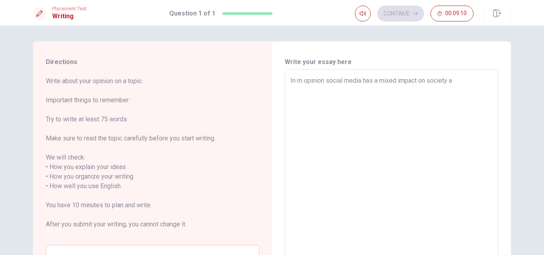
type textarea "x"
type textarea "In m opinion social media has a mixed impact on society al"
type textarea "x"
type textarea "In m opinion social media has a mixed impact on society alt"
type textarea "x"
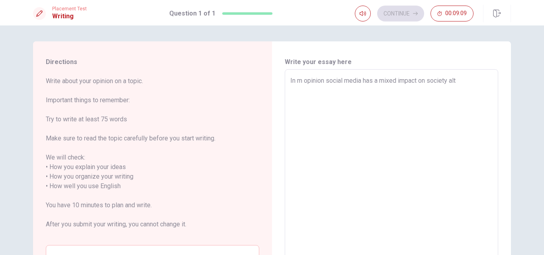
type textarea "In m opinion social media has a mixed impact on society alth"
type textarea "x"
type textarea "In m opinion social media has a mixed impact on society altho"
type textarea "x"
type textarea "In m opinion social media has a mixed impact on society althou"
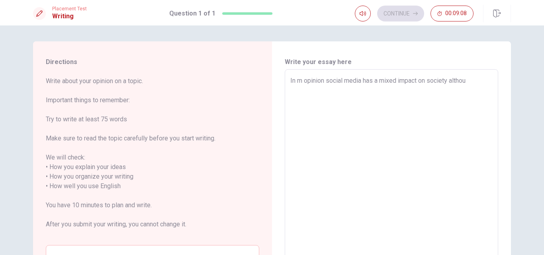
type textarea "x"
type textarea "In m opinion social media has a mixed impact on society althoug"
type textarea "x"
type textarea "In m opinion social media has a mixed impact on society although"
type textarea "x"
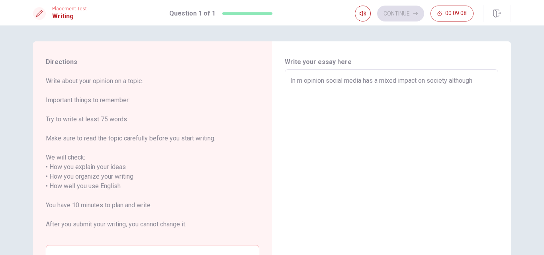
type textarea "In m opinion social media has a mixed impact on society althought"
type textarea "x"
type textarea "In m opinion social media has a mixed impact on society althought"
type textarea "x"
type textarea "In m opinion social media has a mixed impact on society althought t"
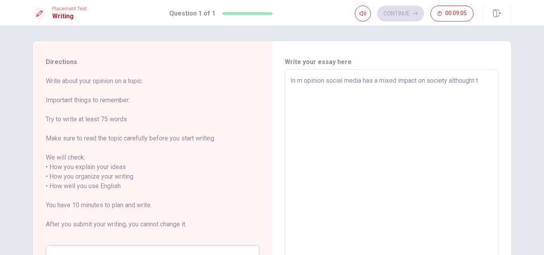
type textarea "x"
type textarea "In m opinion social media has a mixed impact on society althought th"
type textarea "x"
type textarea "In m opinion social media has a mixed impact on society althought the"
type textarea "x"
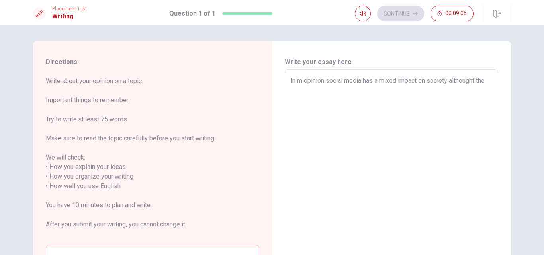
type textarea "In m opinion social media has a mixed impact on society althought the"
type textarea "x"
type textarea "In m opinion social media has a mixed impact on society althought the n"
type textarea "x"
type textarea "In m opinion social media has a mixed impact on society althought the ne"
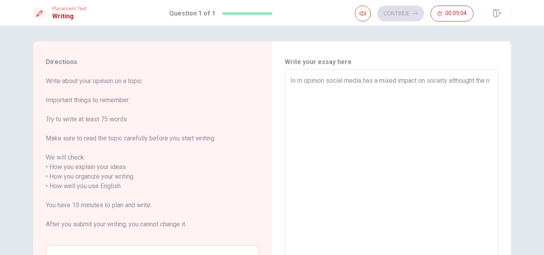
type textarea "x"
type textarea "In m opinion social media has a mixed impact on society althought the neg"
type textarea "x"
type textarea "In m opinion social media has a mixed impact on society althought the nega"
type textarea "x"
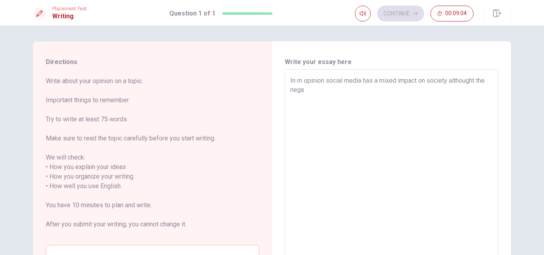
type textarea "In m opinion social media has a mixed impact on society althought the negat"
type textarea "x"
type textarea "In m opinion social media has a mixed impact on society althought the negati"
type textarea "x"
type textarea "In m opinion social media has a mixed impact on society althought the negativ"
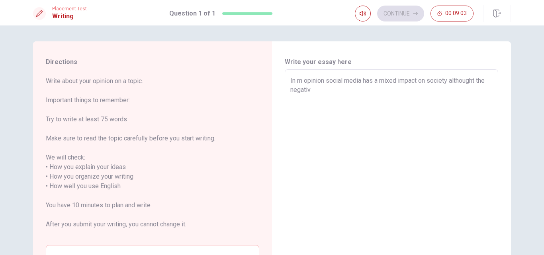
type textarea "x"
type textarea "In m opinion social media has a mixed impact on society althought the negative"
type textarea "x"
type textarea "In m opinion social media has a mixed impact on society althought the negative"
type textarea "x"
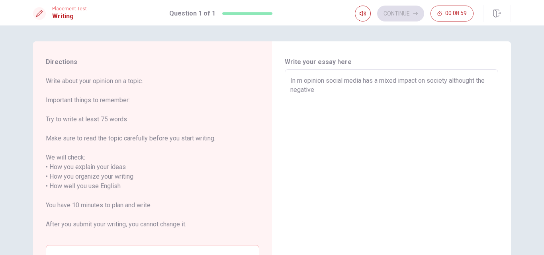
type textarea "In m opinion social media has a mixed impact on society althought the negative e"
type textarea "x"
type textarea "In m opinion social media has a mixed impact on society althought the negative …"
type textarea "x"
type textarea "In m opinion social media has a mixed impact on society althought the negative …"
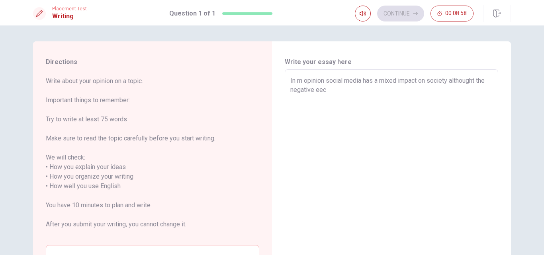
type textarea "x"
type textarea "In m opinion social media has a mixed impact on society althought the negative …"
type textarea "x"
type textarea "In m opinion social media has a mixed impact on society althought the negative …"
type textarea "x"
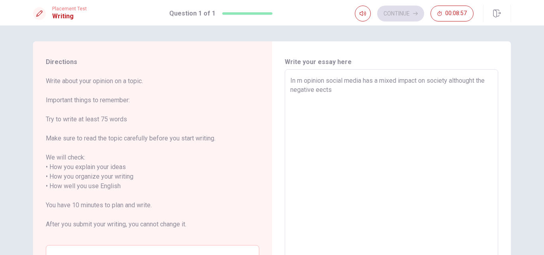
type textarea "In m opinion social media has a mixed impact on society althought the negative …"
type textarea "x"
type textarea "In m opinion social media has a mixed impact on society althought the negative …"
type textarea "x"
type textarea "In m opinion social media has a mixed impact on society althought the negative …"
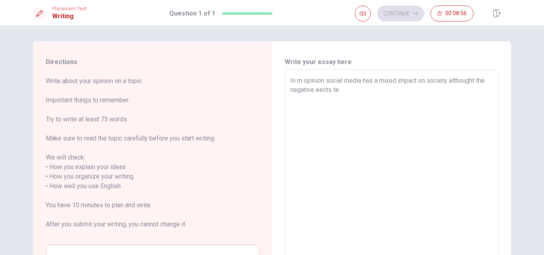
type textarea "x"
type textarea "In m opinion social media has a mixed impact on society althought the negative …"
type textarea "x"
type textarea "In m opinion social media has a mixed impact on society althought the negative …"
type textarea "x"
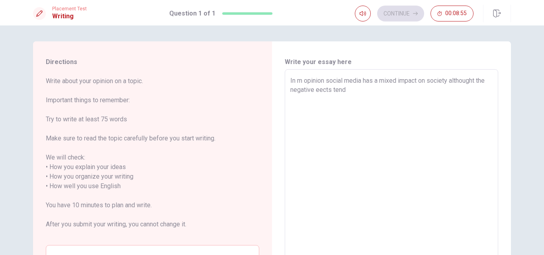
type textarea "In m opinion social media has a mixed impact on society althought the negative …"
type textarea "x"
type textarea "In m opinion social media has a mixed impact on society althought the negative …"
type textarea "x"
type textarea "In m opinion social media has a mixed impact on society althought the negative …"
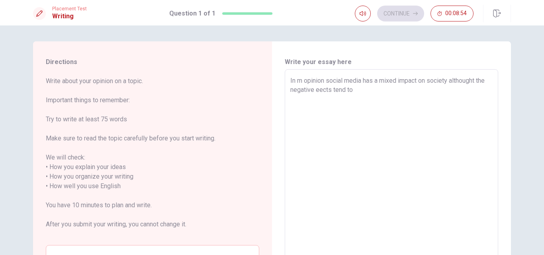
type textarea "x"
type textarea "In m opinion social media has a mixed impact on society althought the negative …"
type textarea "x"
type textarea "In m opinion social media has a mixed impact on society althought the negative …"
type textarea "x"
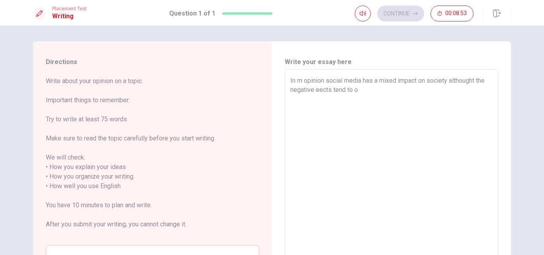
type textarea "In m opinion social media has a mixed impact on society althought the negative …"
type textarea "x"
type textarea "In m opinion social media has a mixed impact on society althought the negative …"
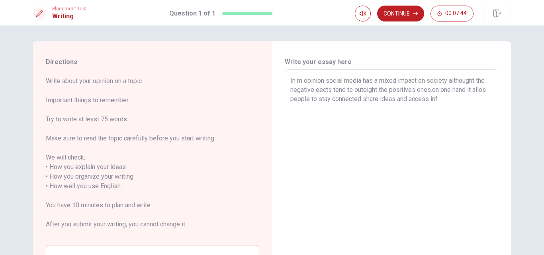
click at [301, 80] on textarea "In m opinion social media has a mixed impact on society althought the negative …" at bounding box center [392, 186] width 202 height 221
click at [460, 99] on textarea "In my opinion social media has a mixed impact on society althought the negative…" at bounding box center [392, 186] width 202 height 221
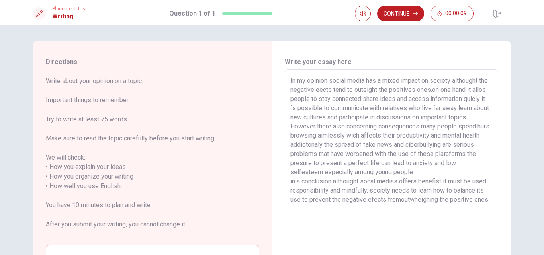
click at [398, 210] on textarea "In my opinion social media has a mixed impact on society althought the negative…" at bounding box center [392, 186] width 202 height 221
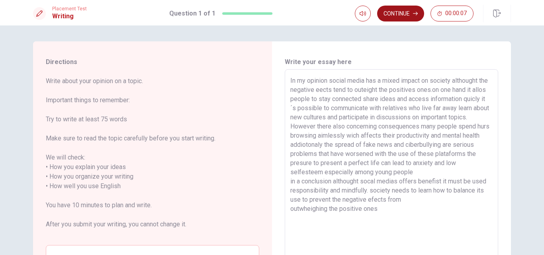
click at [404, 14] on button "Continue" at bounding box center [400, 14] width 47 height 16
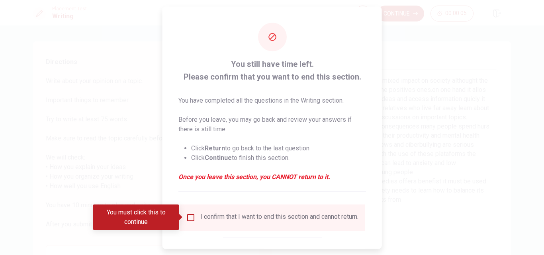
click at [193, 218] on input "You must click this to continue" at bounding box center [191, 218] width 10 height 10
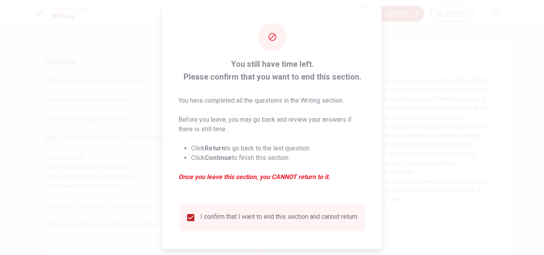
click at [409, 18] on div at bounding box center [272, 127] width 544 height 255
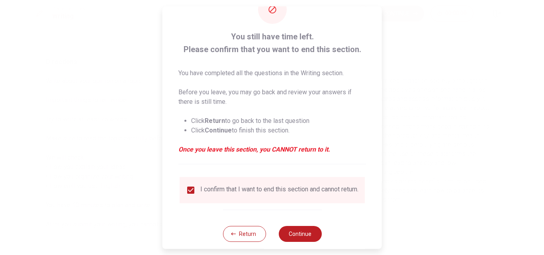
scroll to position [40, 0]
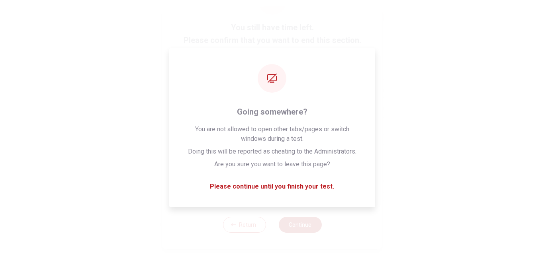
click at [300, 228] on button "Continue" at bounding box center [300, 225] width 43 height 16
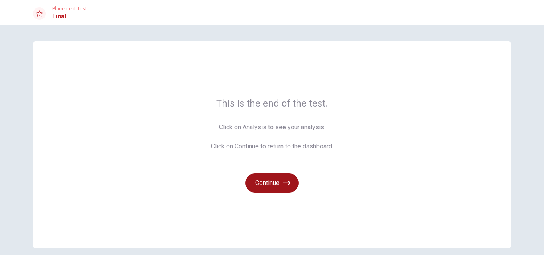
click at [272, 185] on button "Continue" at bounding box center [272, 183] width 53 height 19
